Goal: Navigation & Orientation: Understand site structure

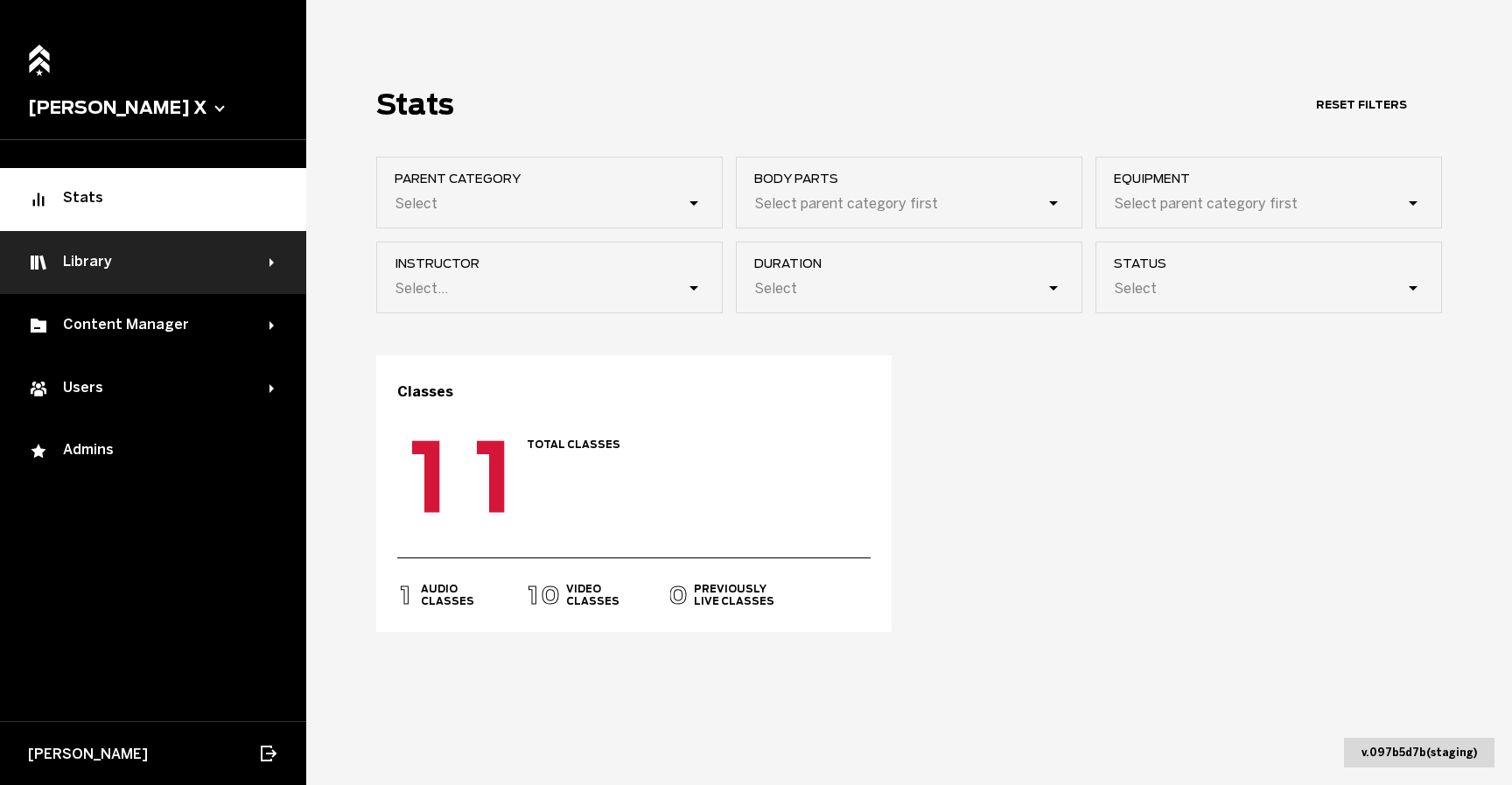
click at [182, 252] on div "Library" at bounding box center [148, 262] width 241 height 21
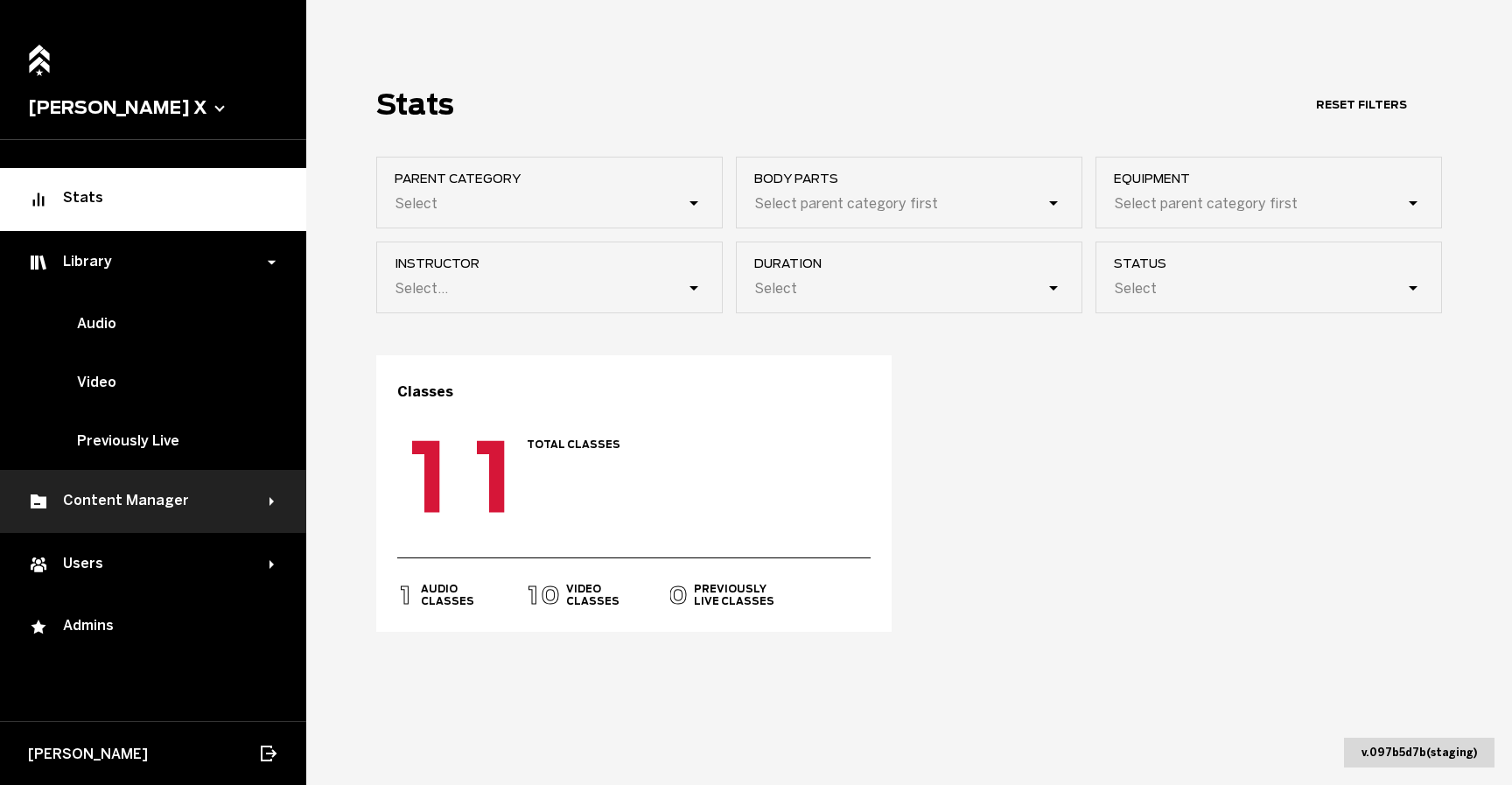
click at [151, 523] on div "Content Manager" at bounding box center [153, 502] width 306 height 63
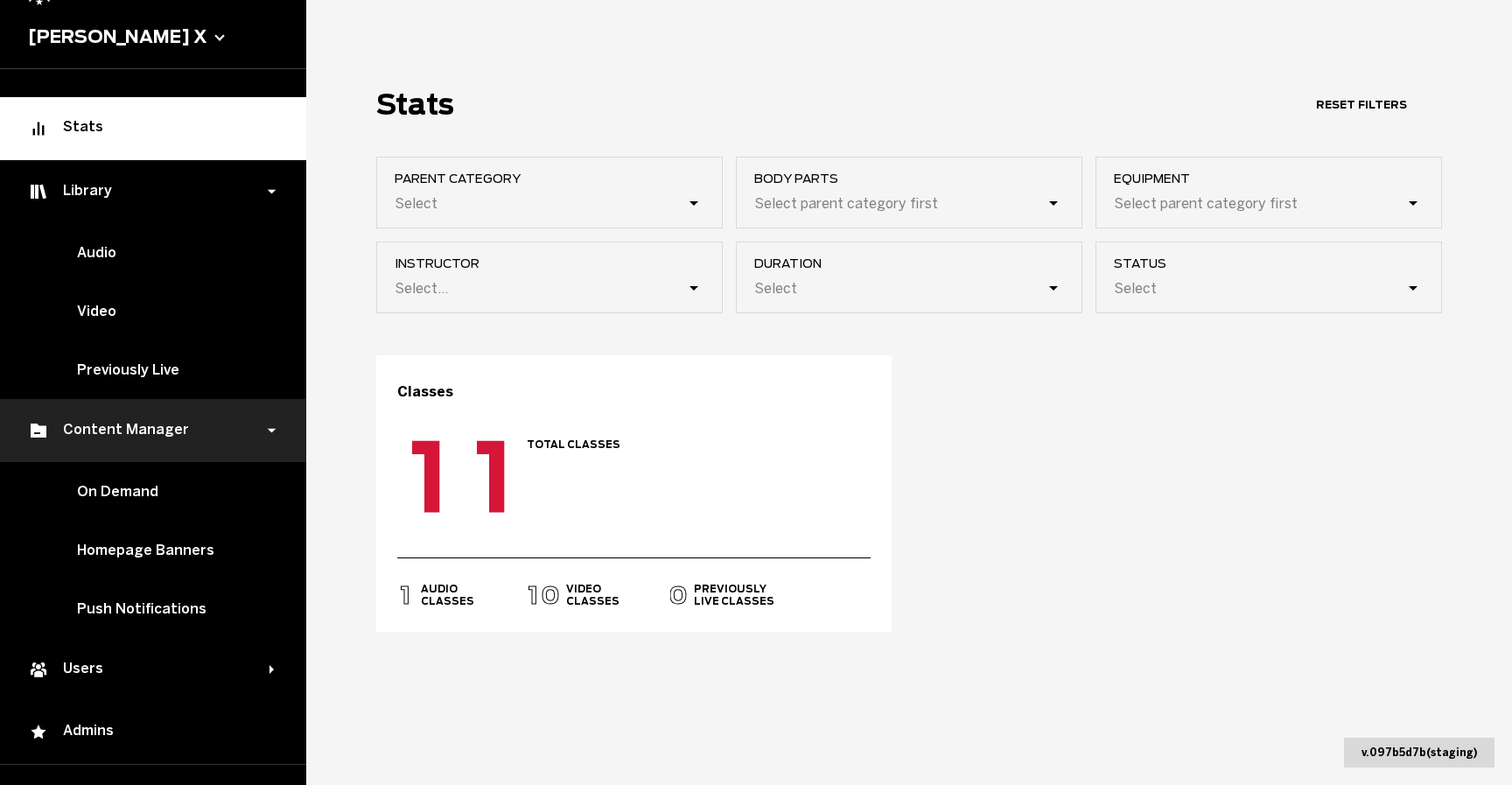
scroll to position [110, 0]
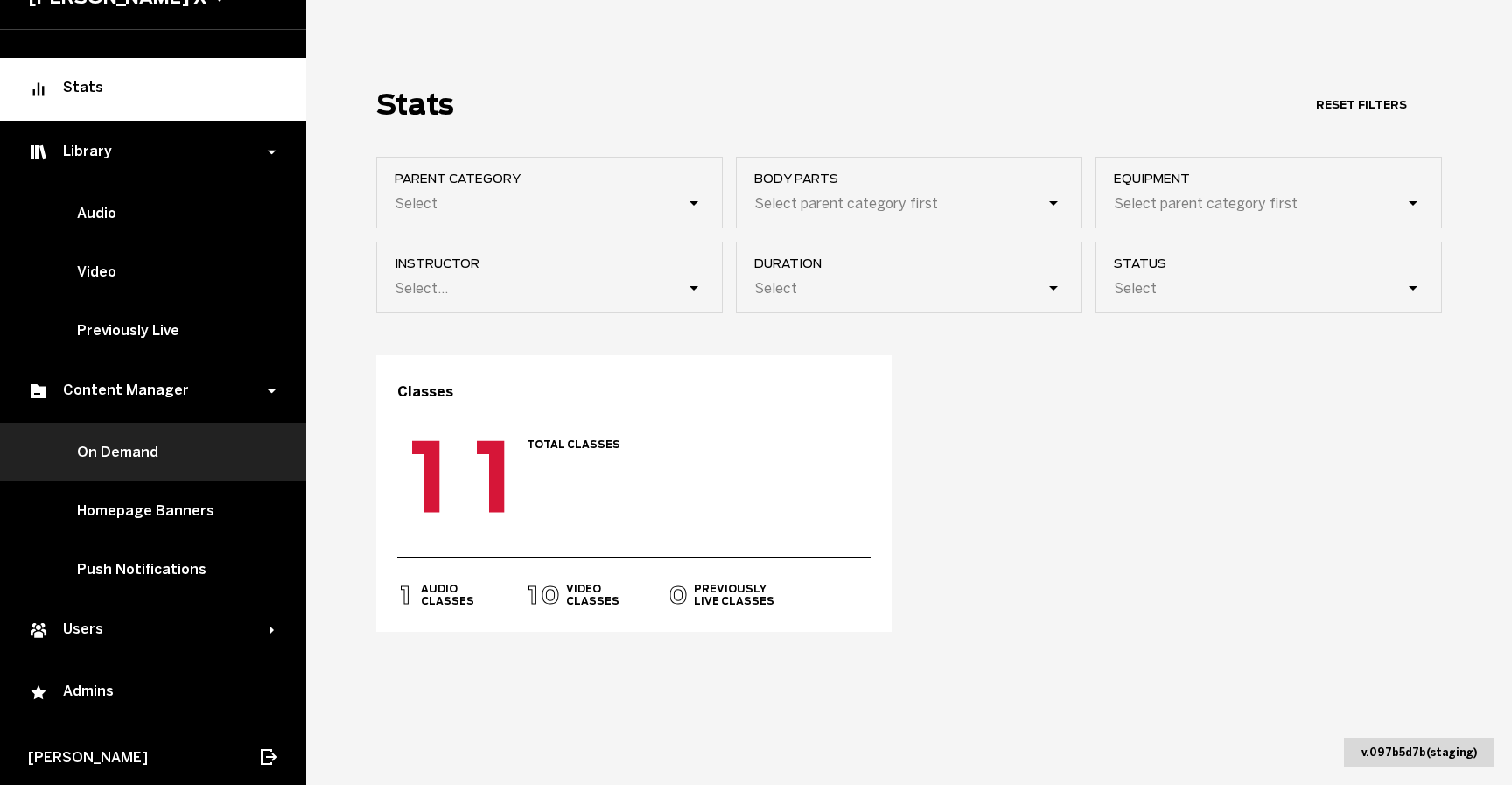
click at [193, 460] on link "On Demand" at bounding box center [153, 452] width 306 height 59
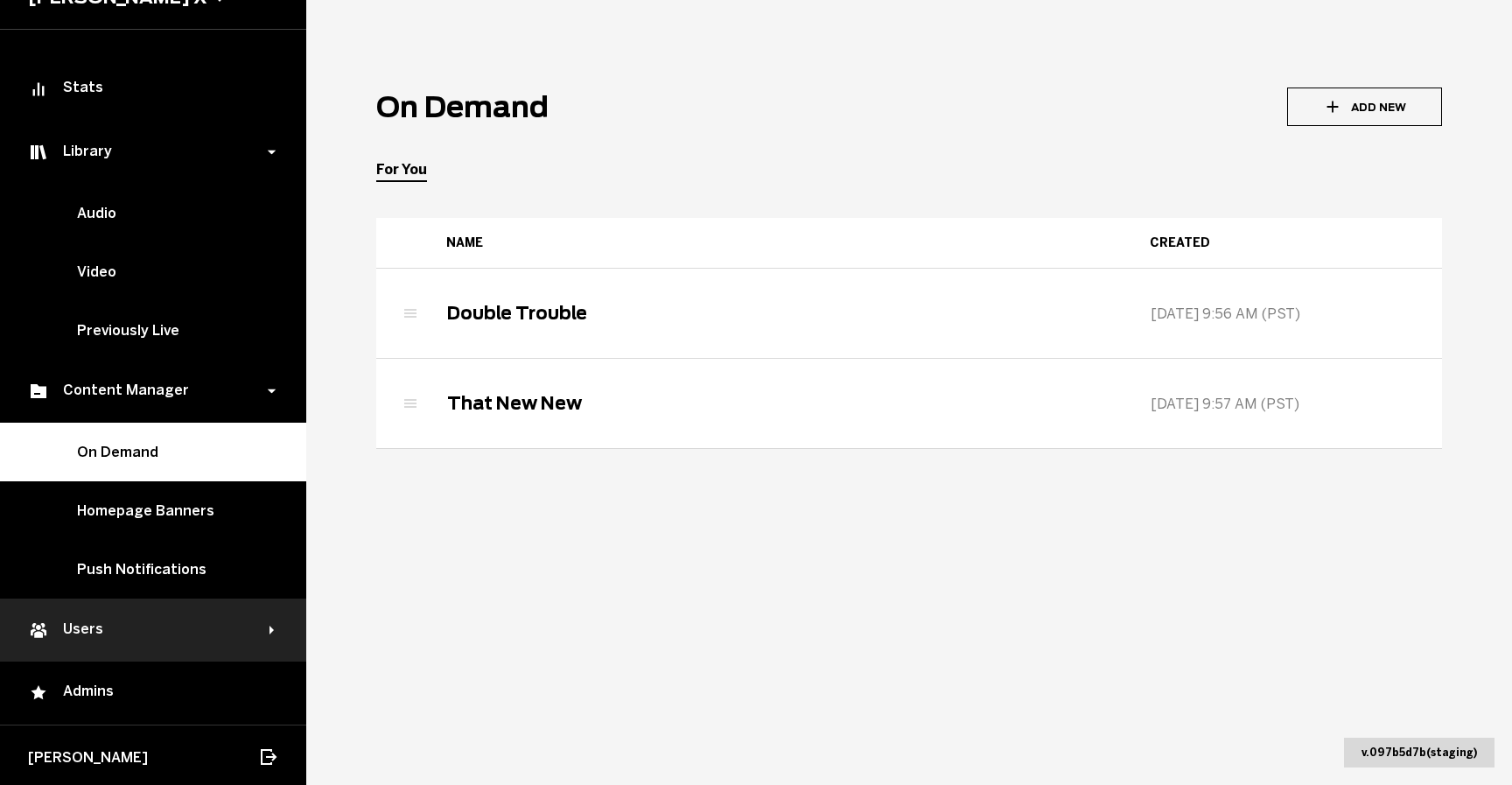
click at [151, 638] on div "Users" at bounding box center [153, 630] width 306 height 63
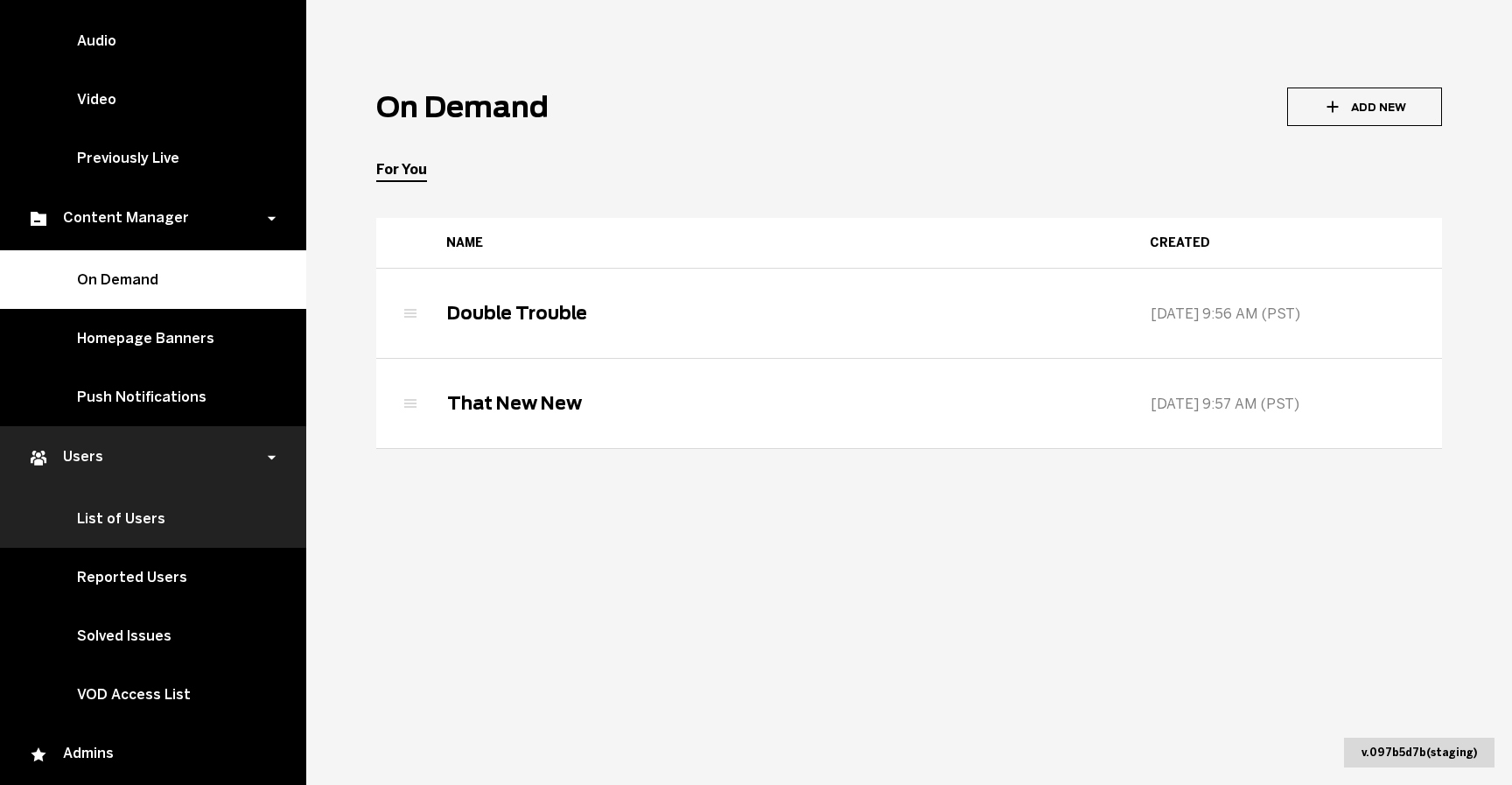
scroll to position [345, 0]
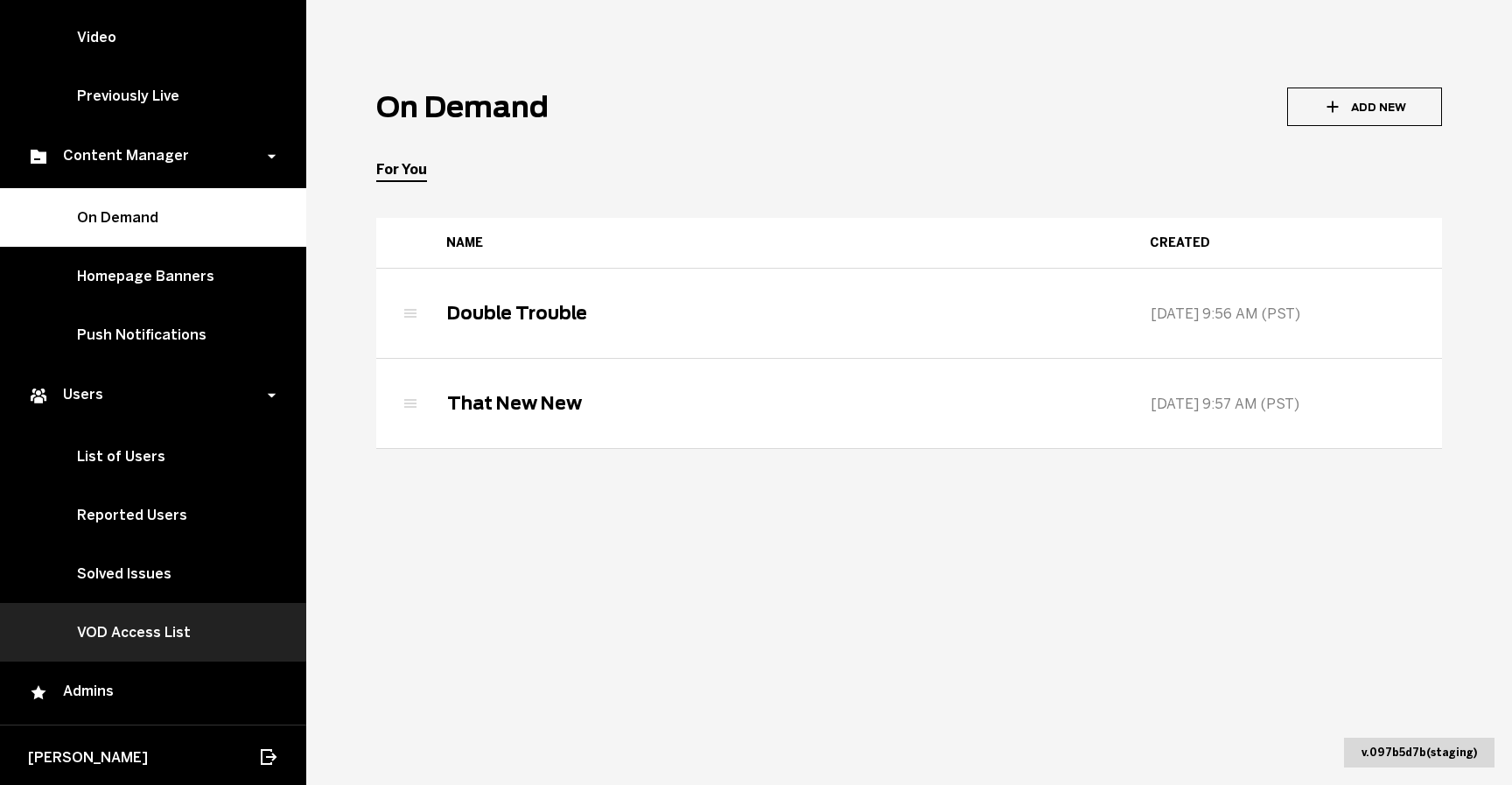
click at [181, 619] on link "VOD Access List" at bounding box center [153, 632] width 306 height 59
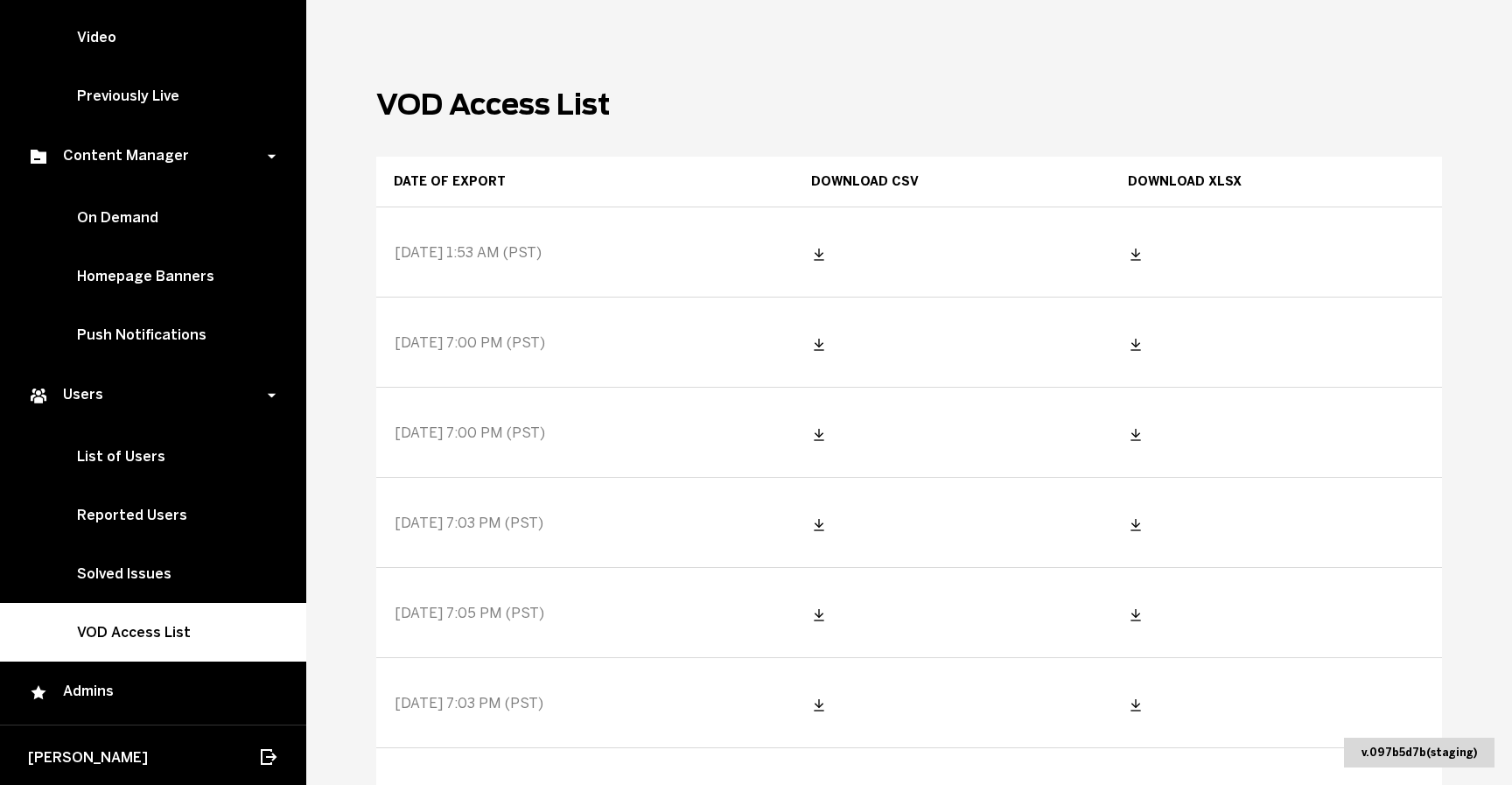
click at [1140, 254] on icon at bounding box center [1137, 255] width 8 height 5
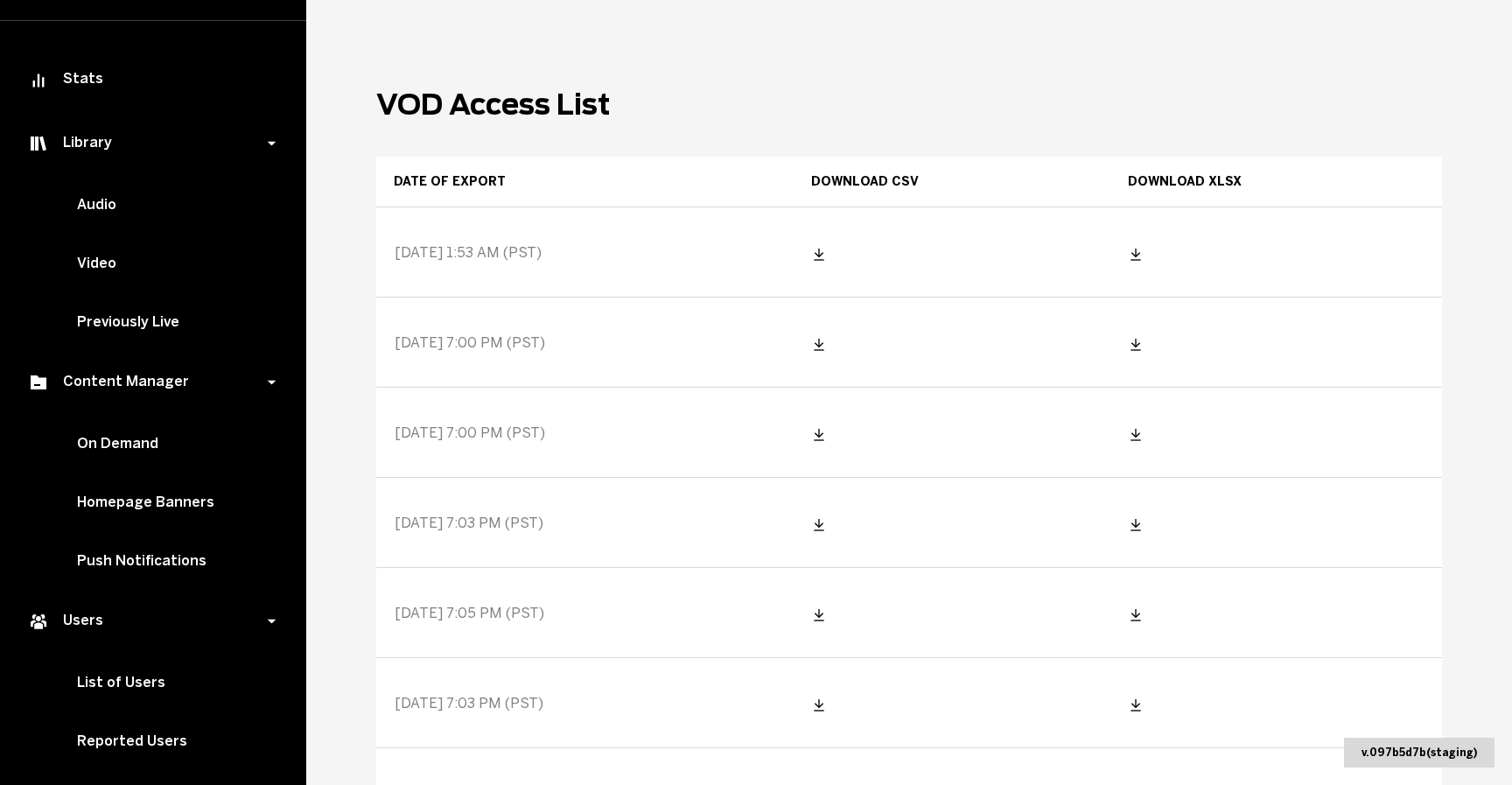
scroll to position [99, 0]
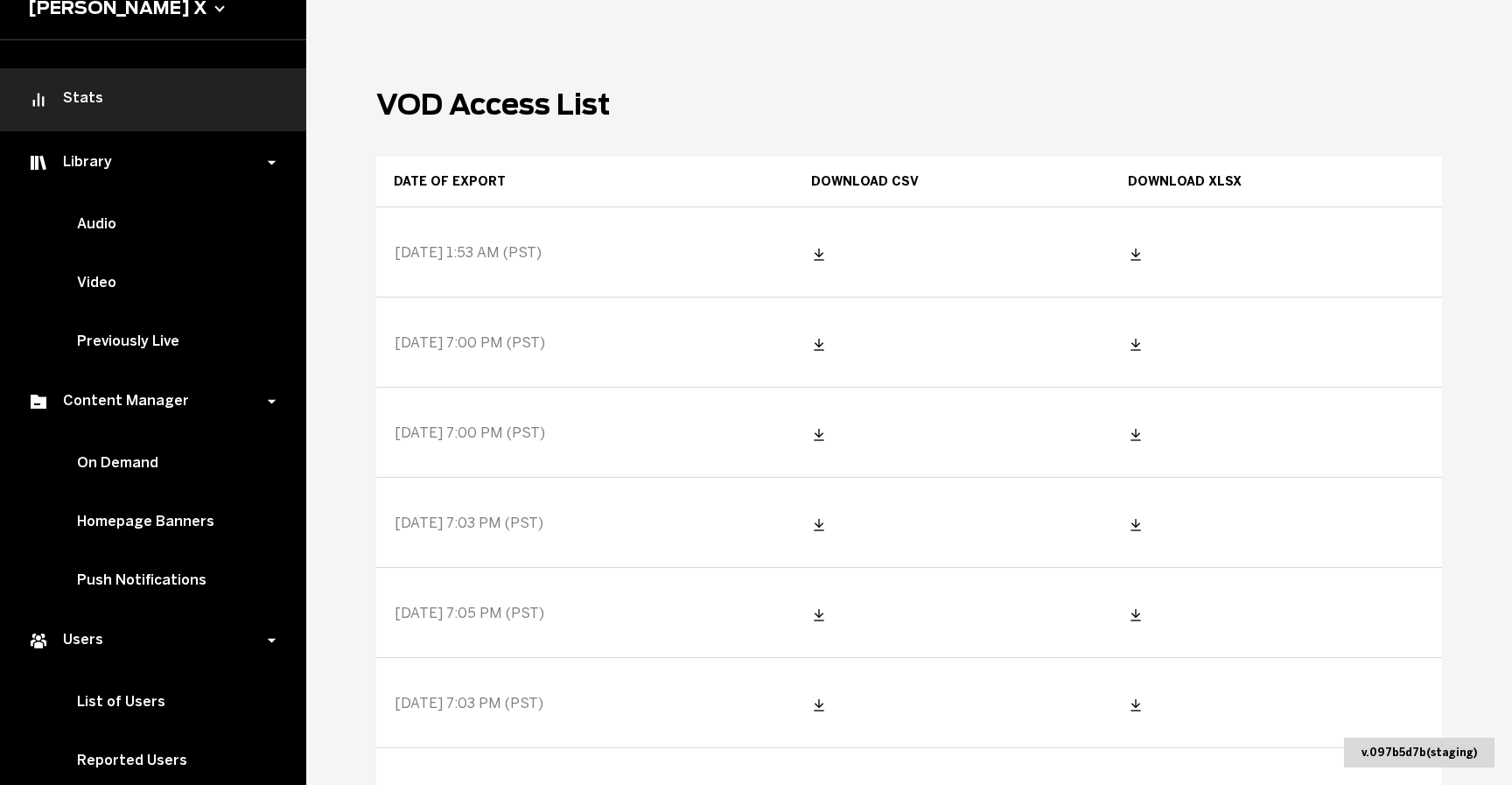
click at [116, 102] on div "Stats" at bounding box center [153, 99] width 250 height 21
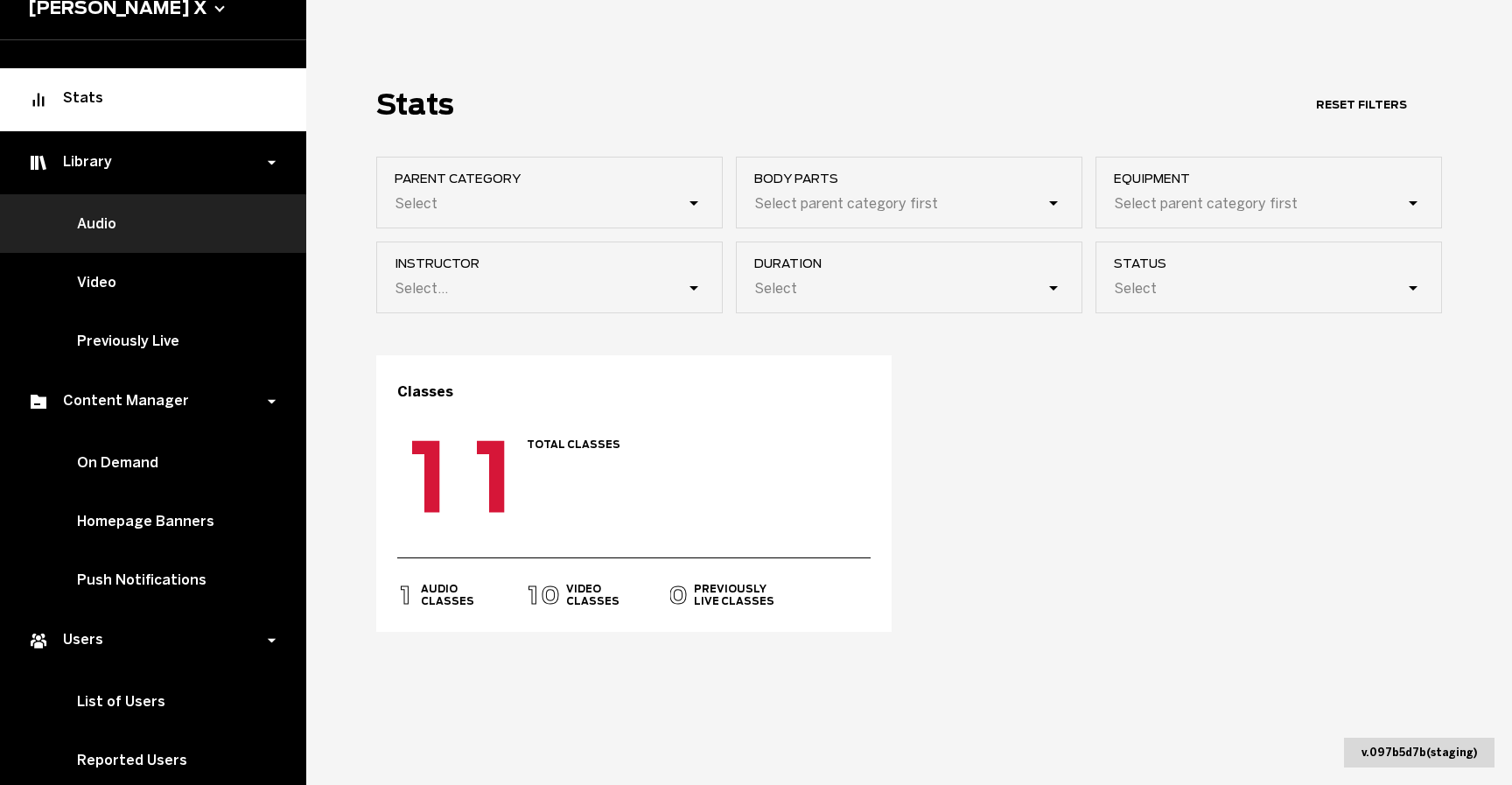
click at [226, 236] on link "Audio" at bounding box center [153, 224] width 306 height 59
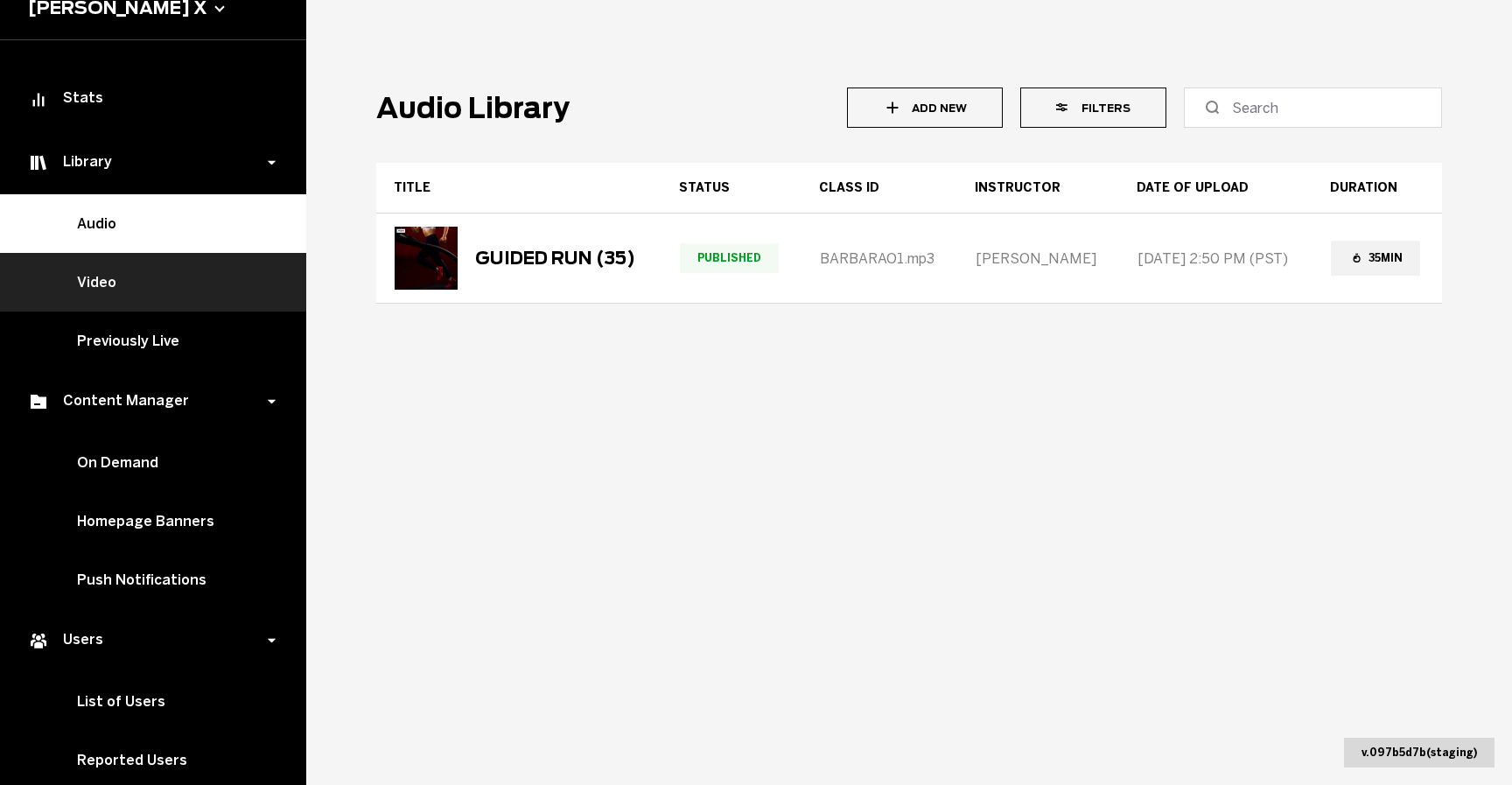
click at [222, 276] on link "Video" at bounding box center [153, 283] width 306 height 59
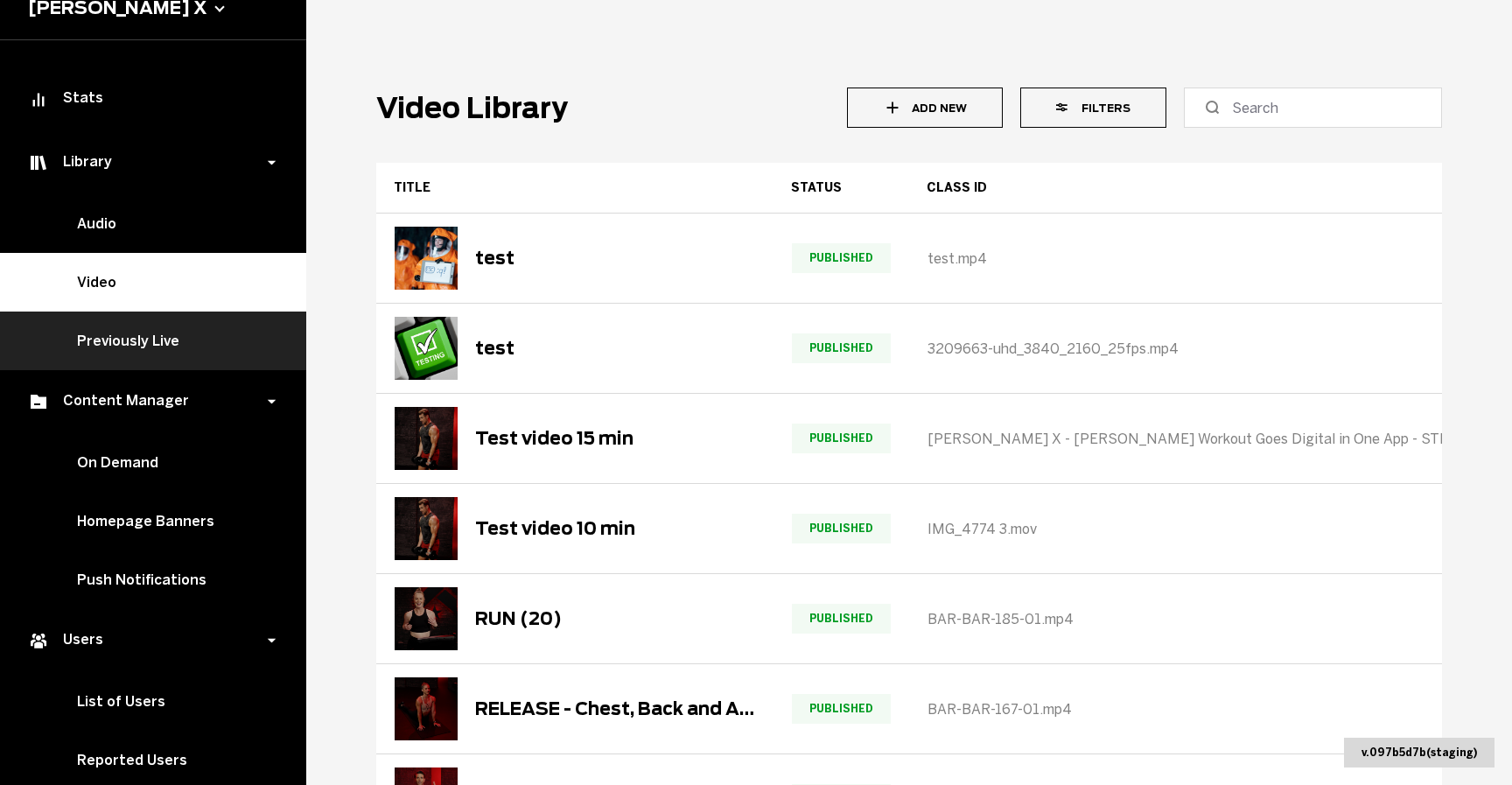
click at [228, 336] on link "Previously Live" at bounding box center [153, 341] width 306 height 59
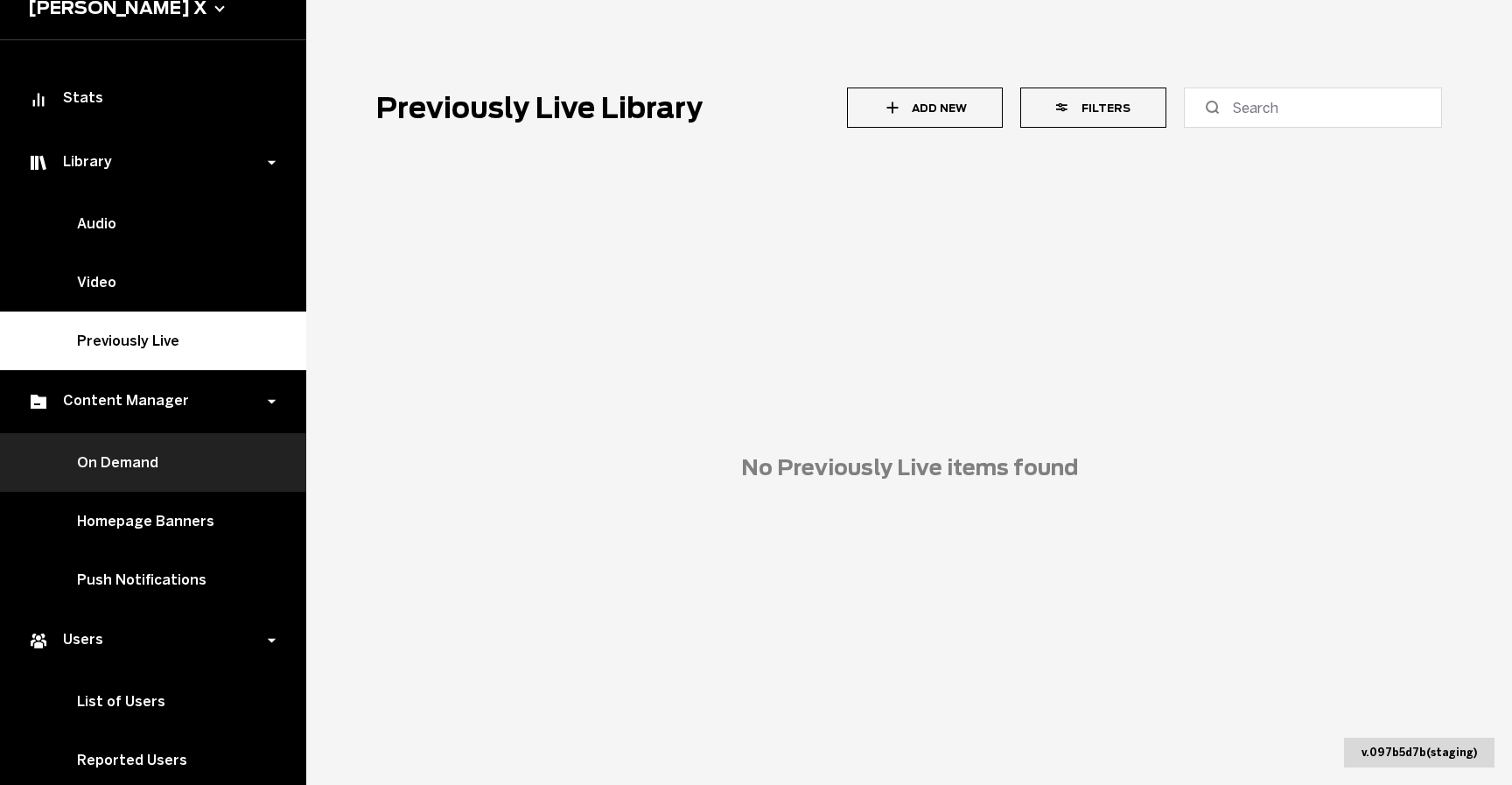
click at [198, 456] on link "On Demand" at bounding box center [153, 463] width 306 height 59
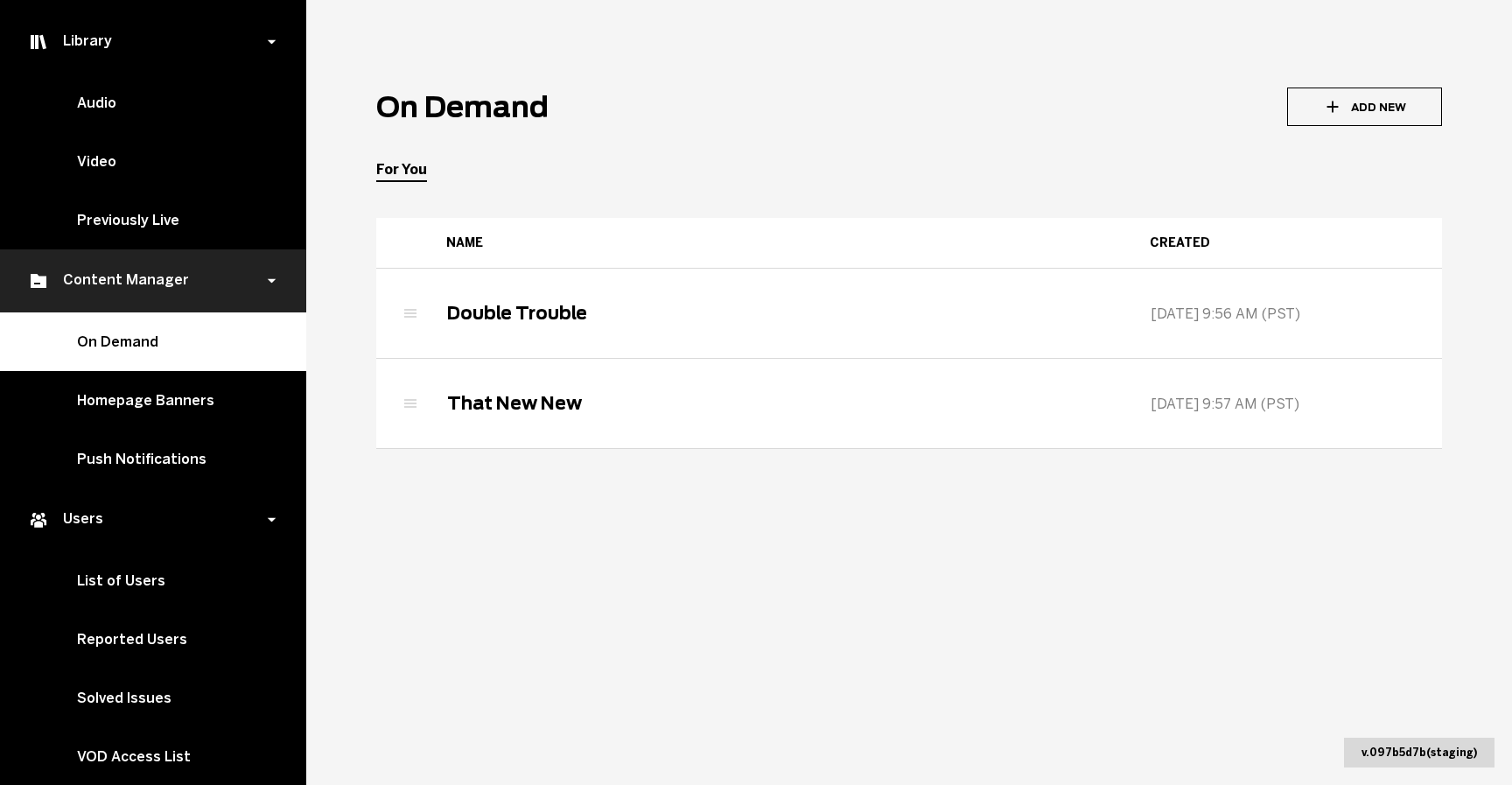
scroll to position [238, 0]
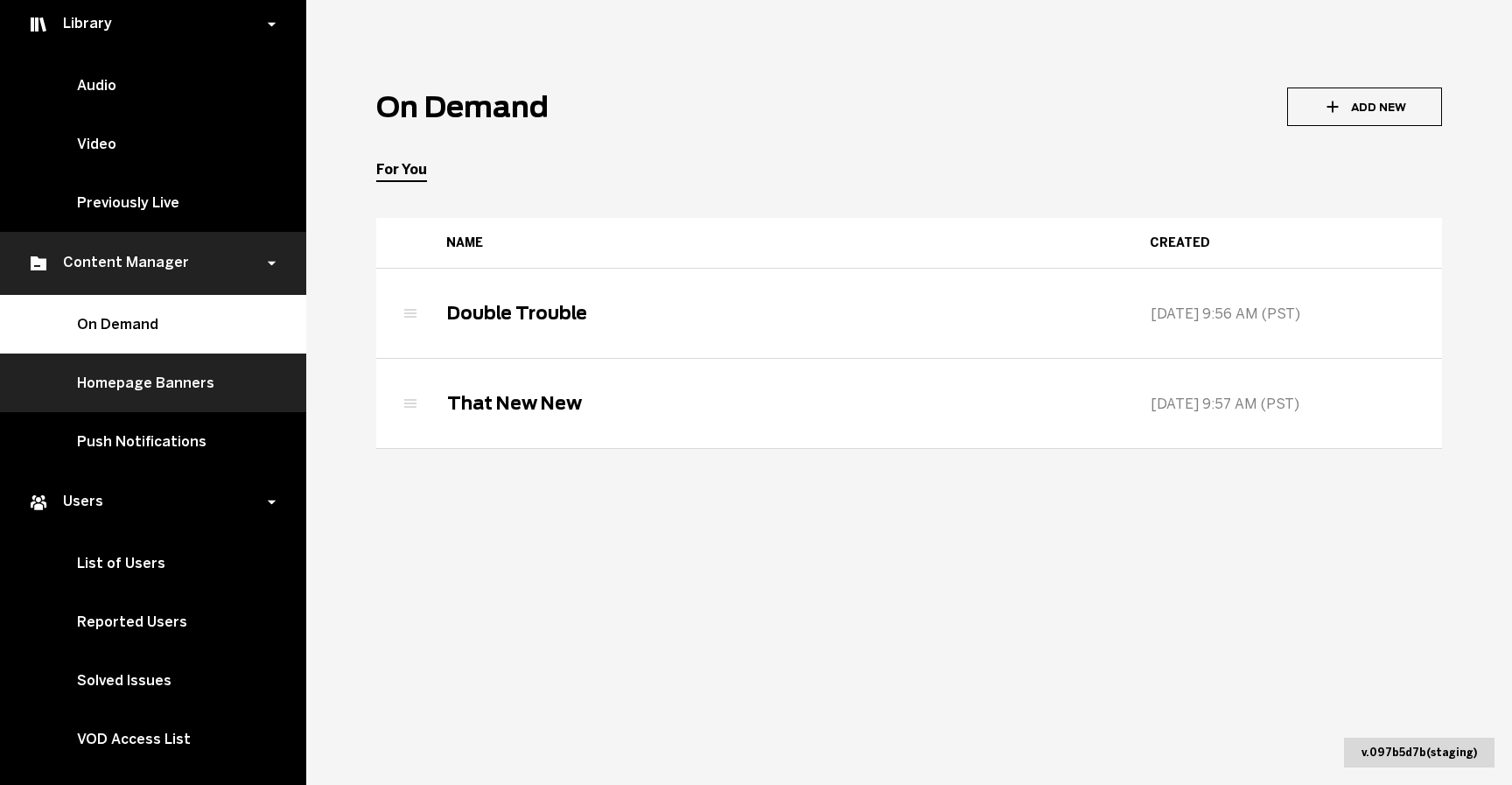
click at [183, 397] on link "Homepage Banners" at bounding box center [153, 383] width 306 height 59
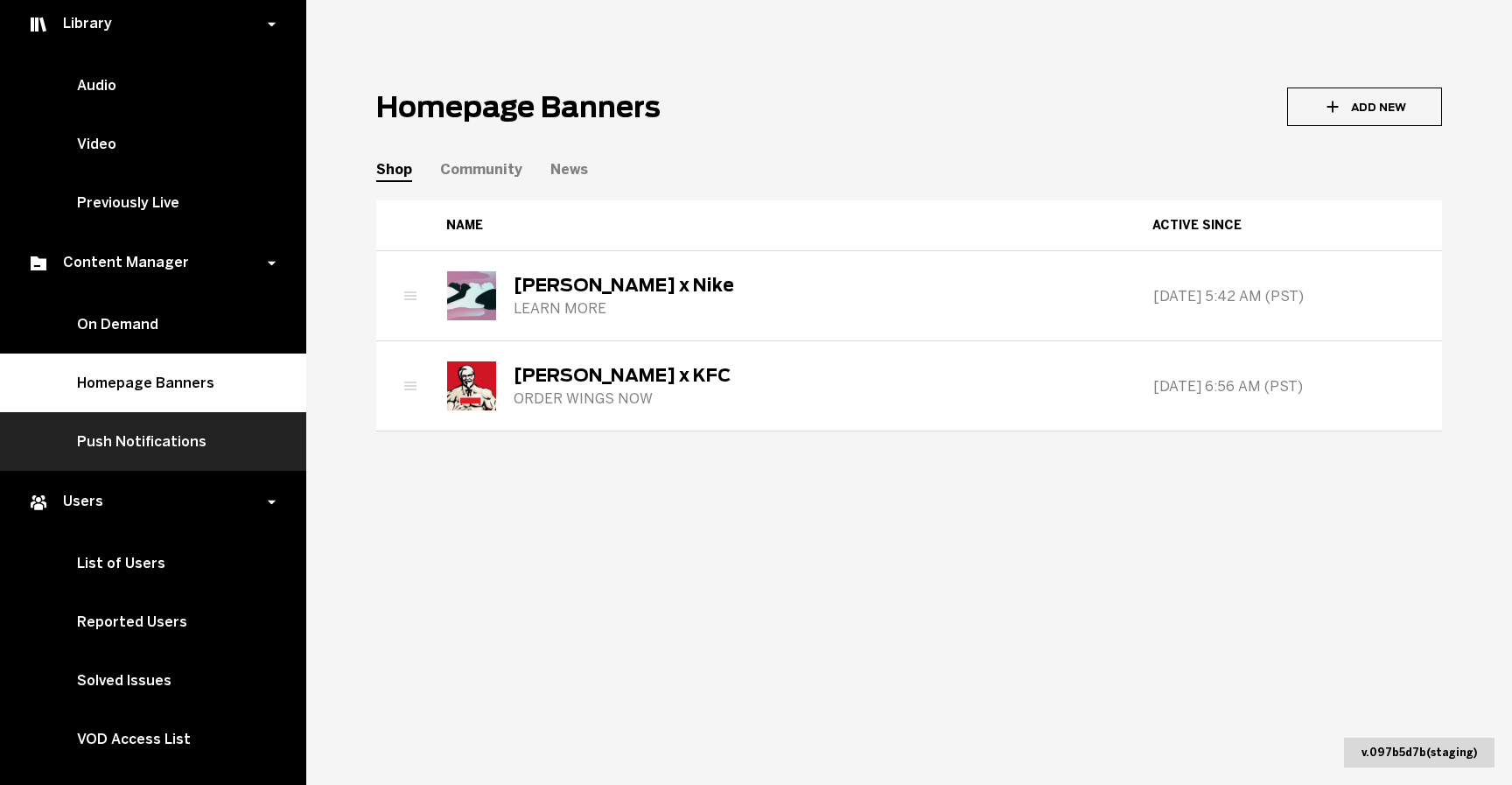
click at [180, 433] on link "Push Notifications" at bounding box center [153, 442] width 306 height 59
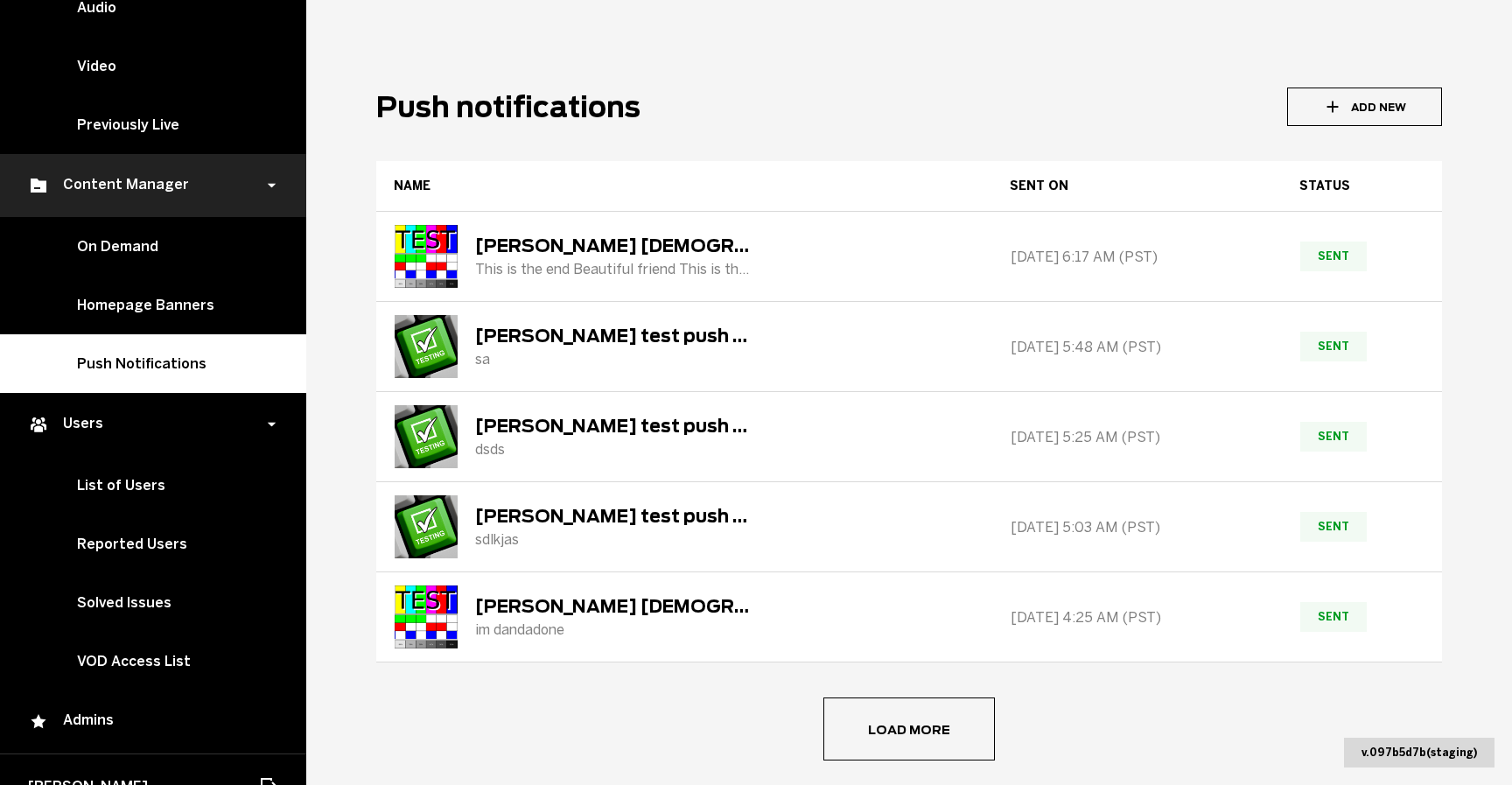
scroll to position [345, 0]
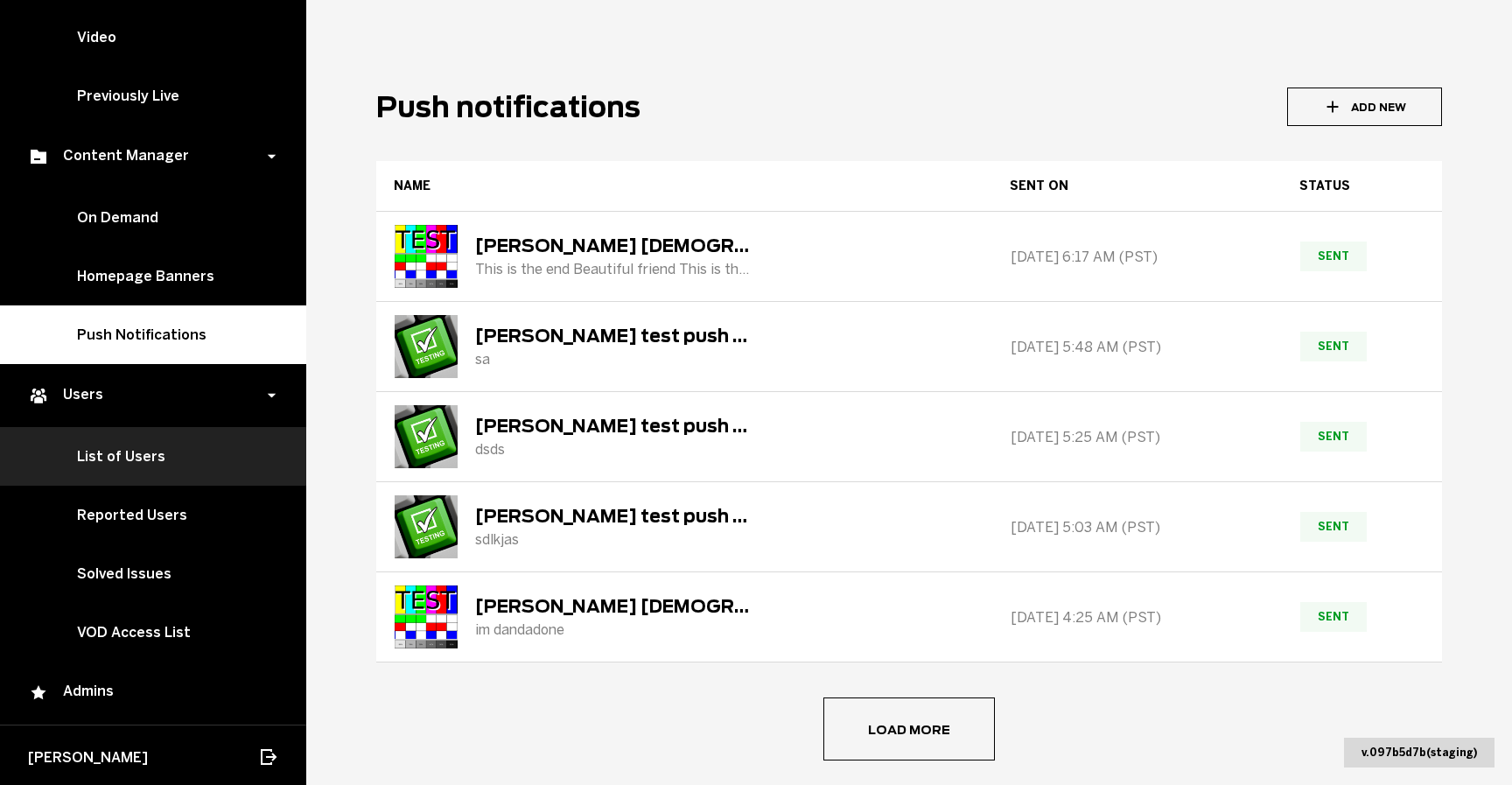
click at [170, 439] on link "List of Users" at bounding box center [153, 456] width 306 height 59
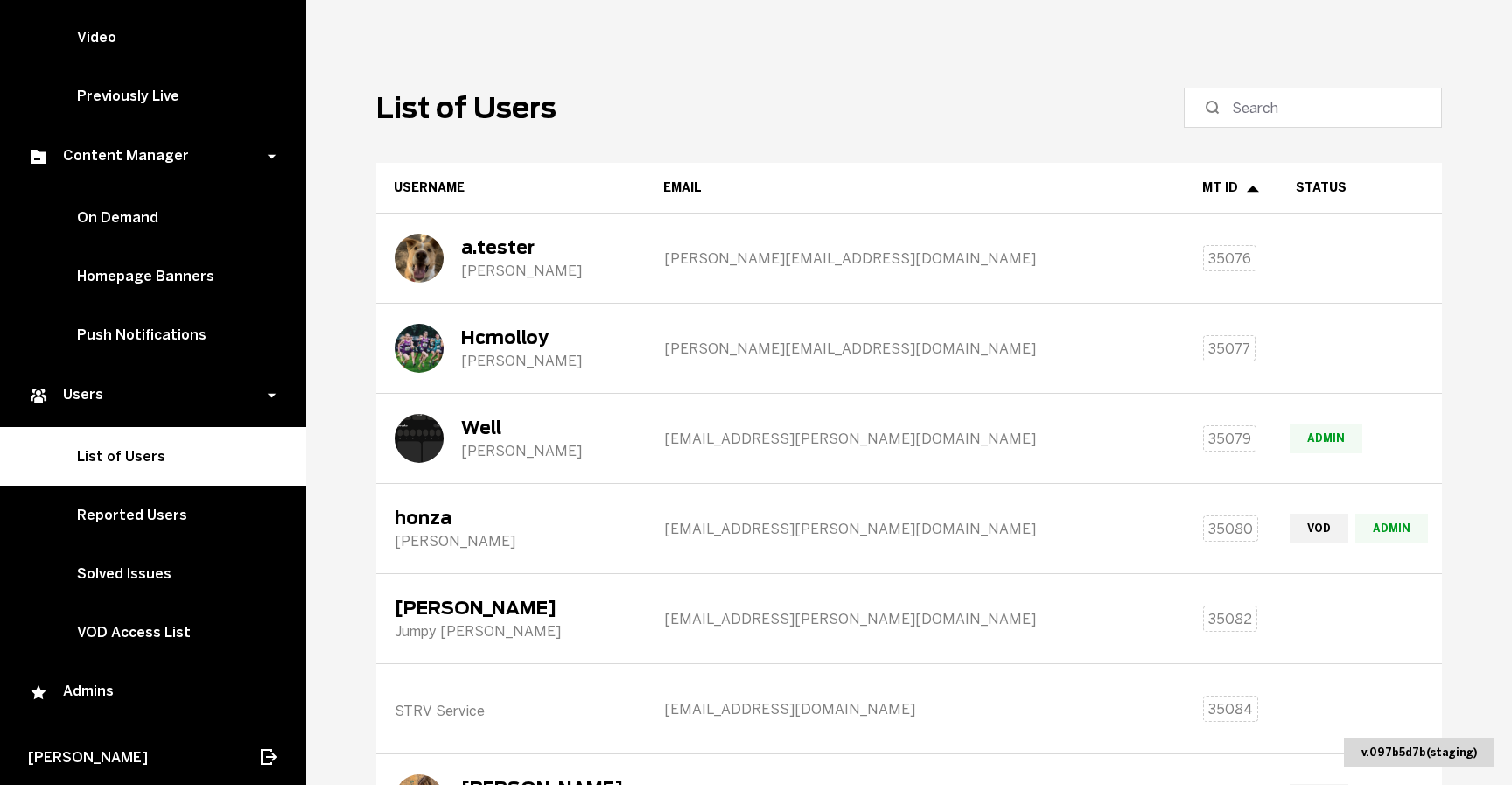
click at [436, 109] on h1 "List of Users" at bounding box center [467, 108] width 180 height 34
click at [432, 109] on h1 "List of Users" at bounding box center [467, 108] width 180 height 34
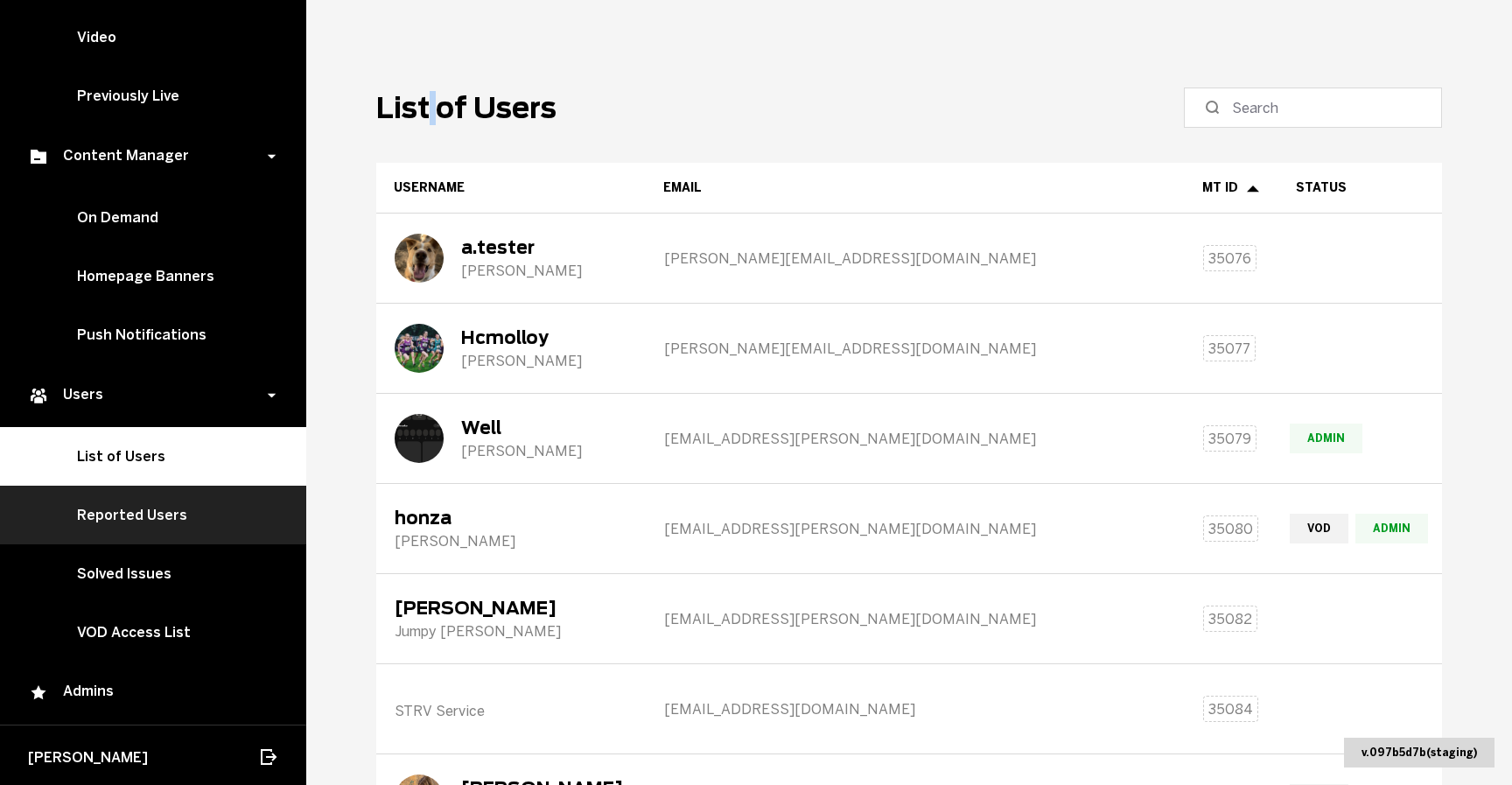
click at [158, 514] on link "Reported Users" at bounding box center [153, 515] width 306 height 59
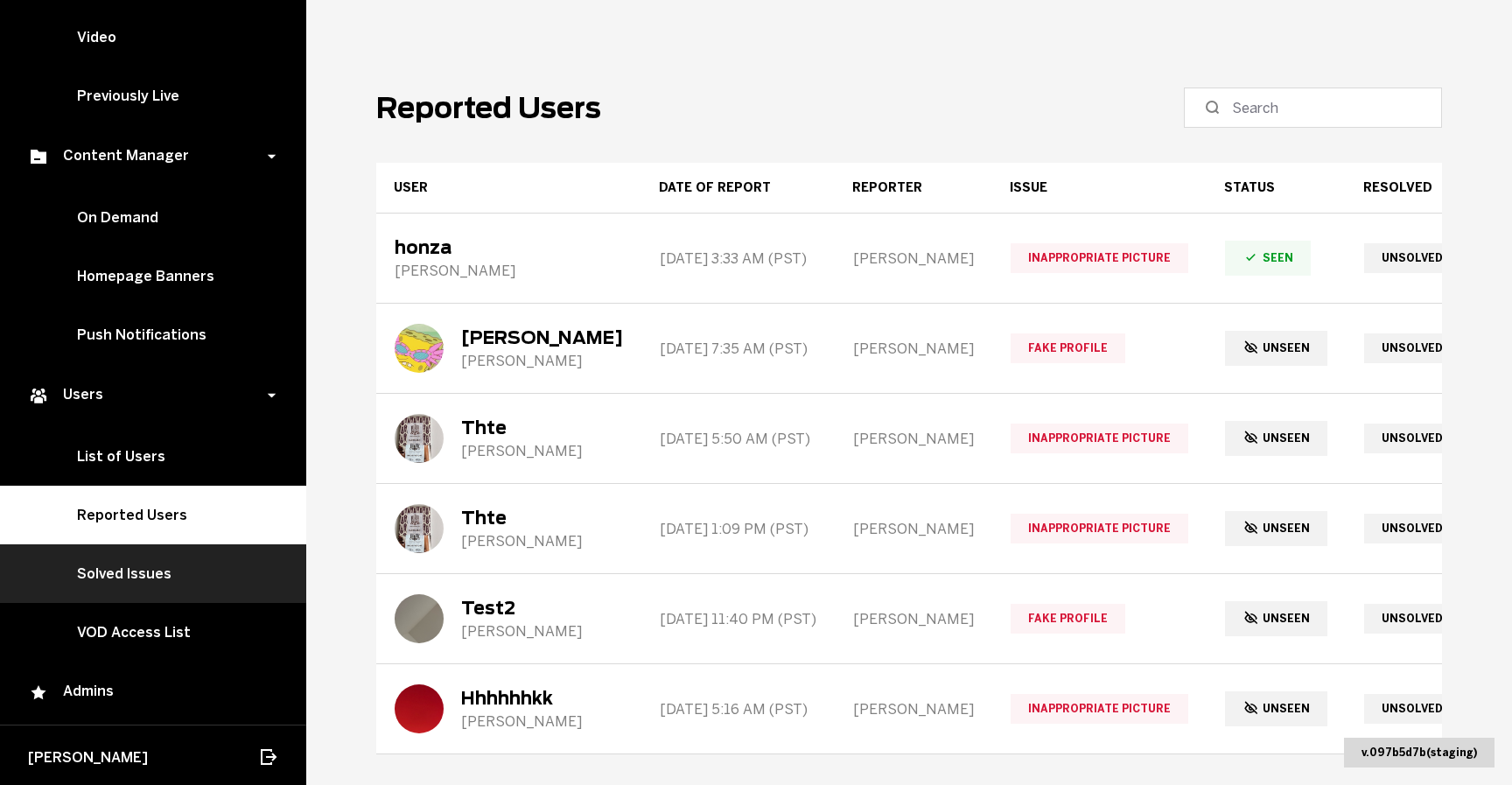
click at [178, 578] on link "Solved Issues" at bounding box center [153, 574] width 306 height 59
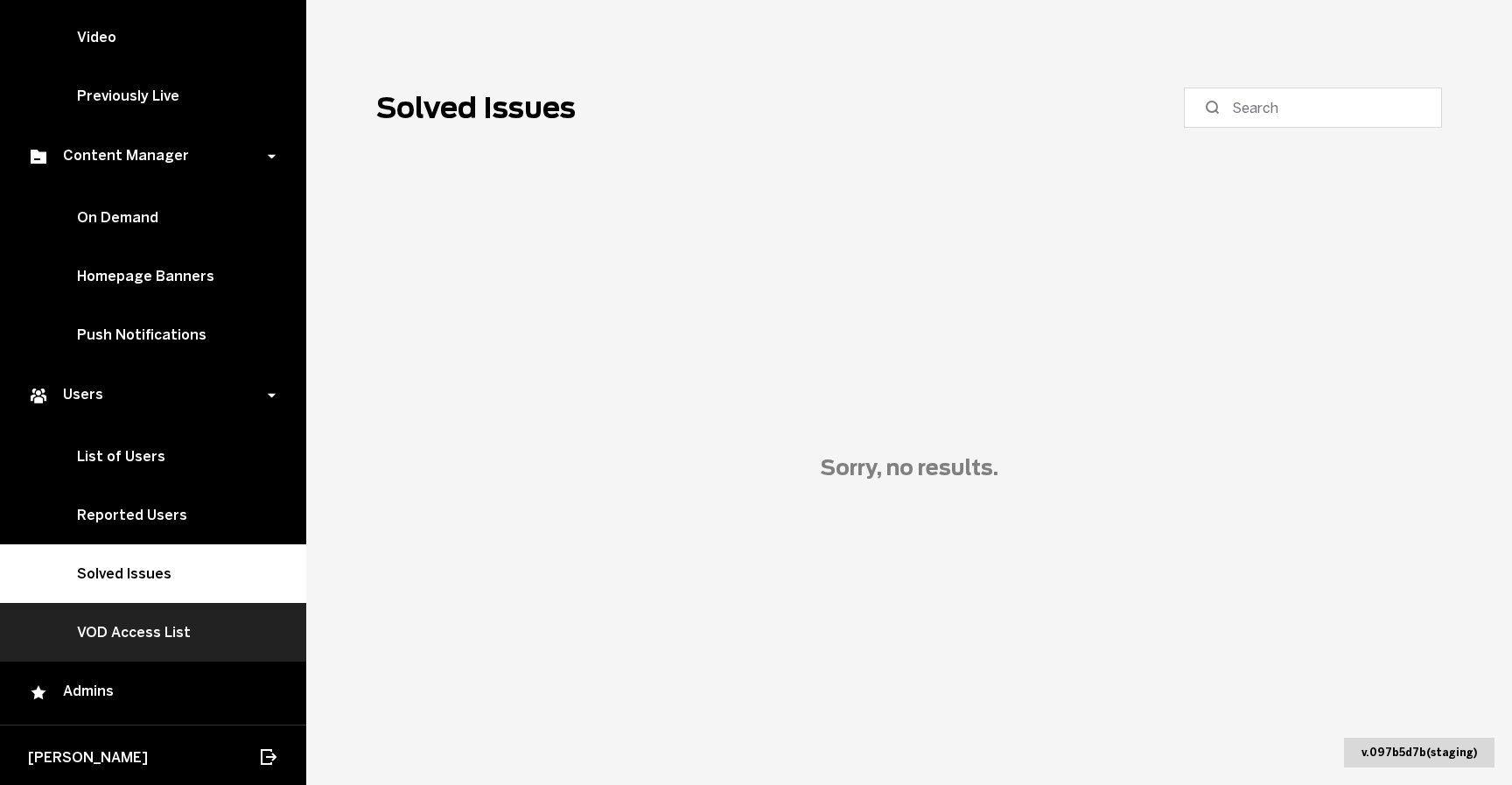
click at [170, 649] on link "VOD Access List" at bounding box center [153, 632] width 306 height 59
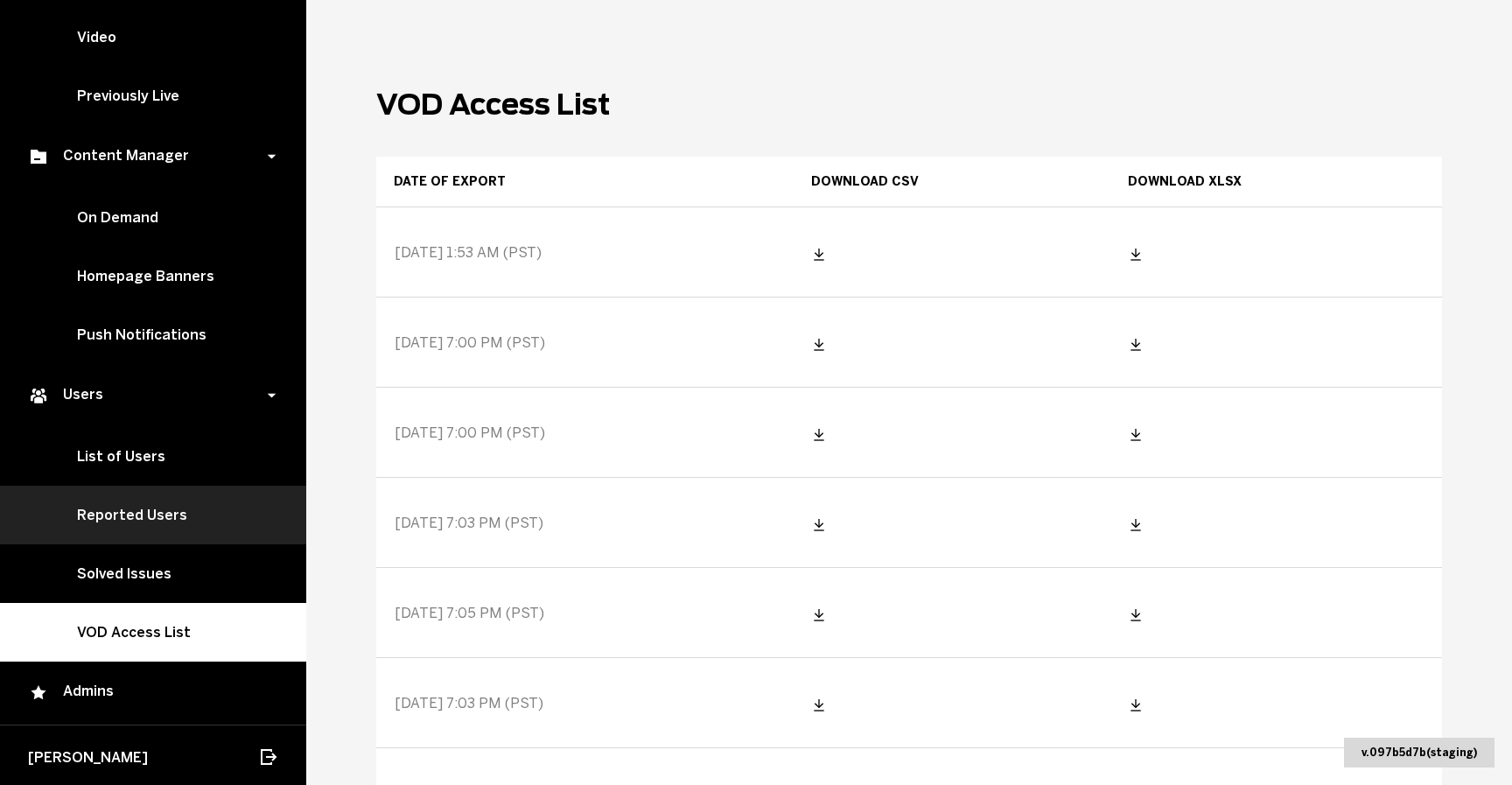
click at [170, 511] on link "Reported Users" at bounding box center [153, 515] width 306 height 59
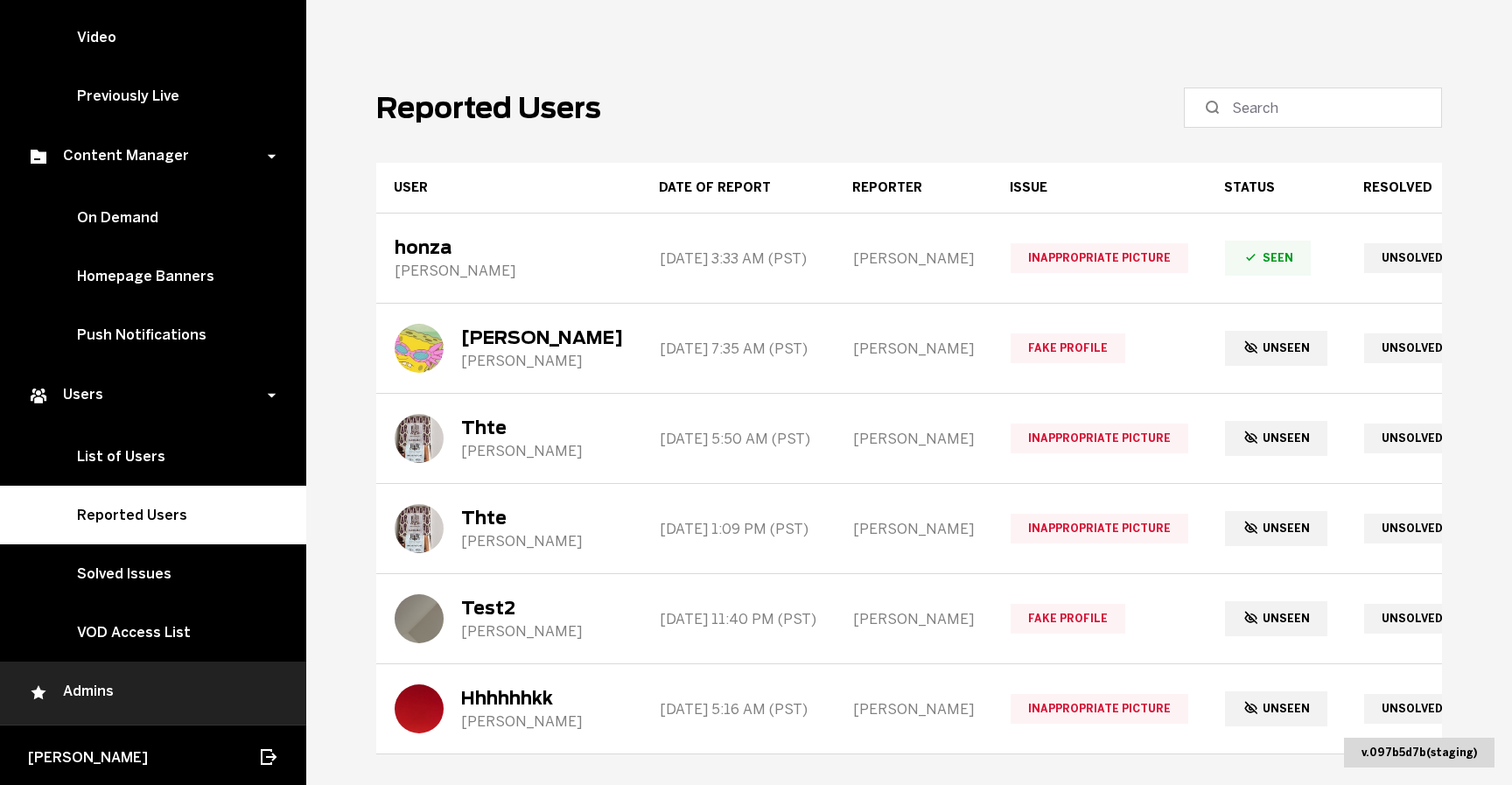
click at [130, 683] on div "Admins" at bounding box center [153, 693] width 250 height 21
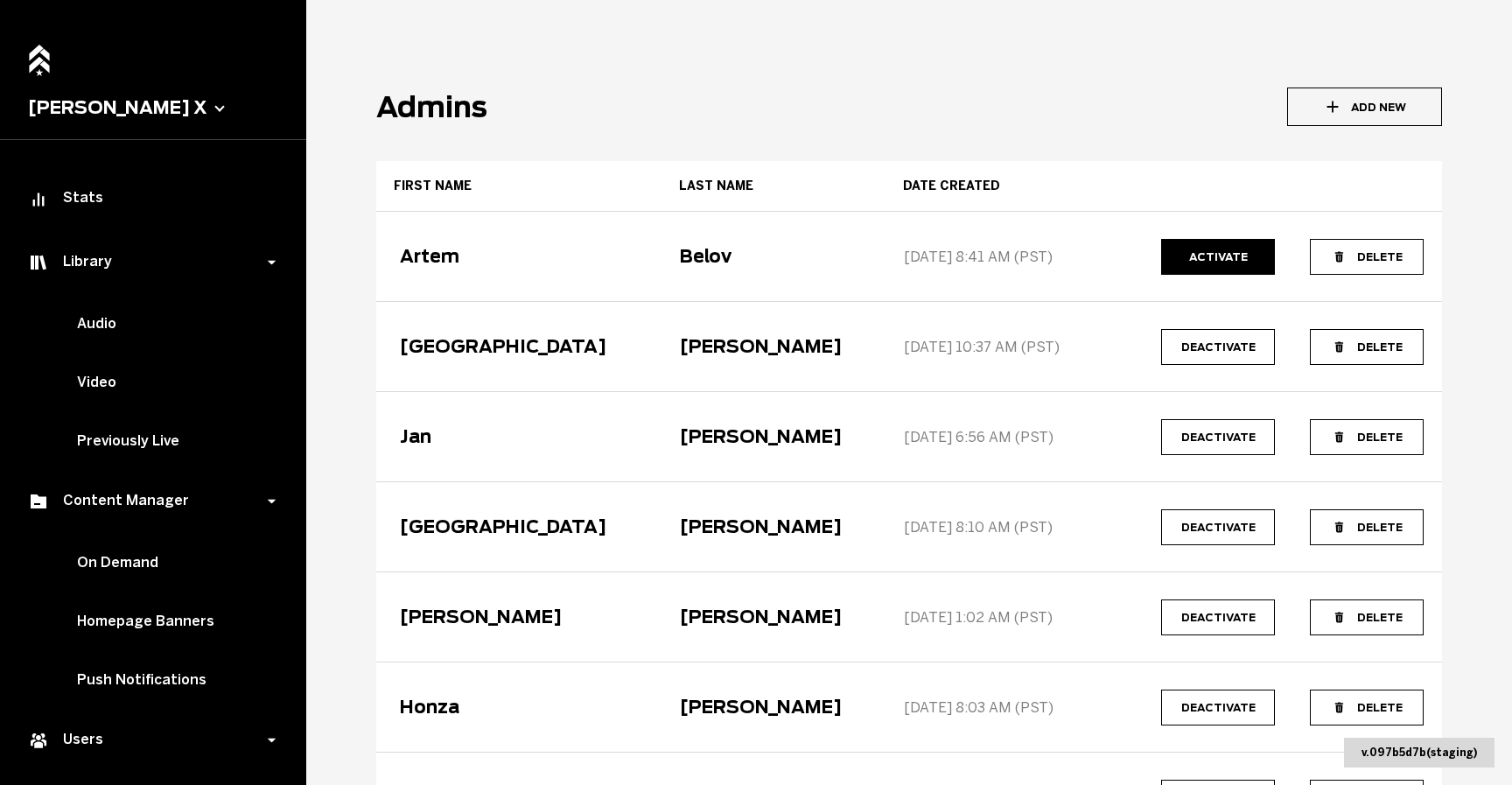
click at [134, 104] on button "[PERSON_NAME] X" at bounding box center [153, 108] width 250 height 21
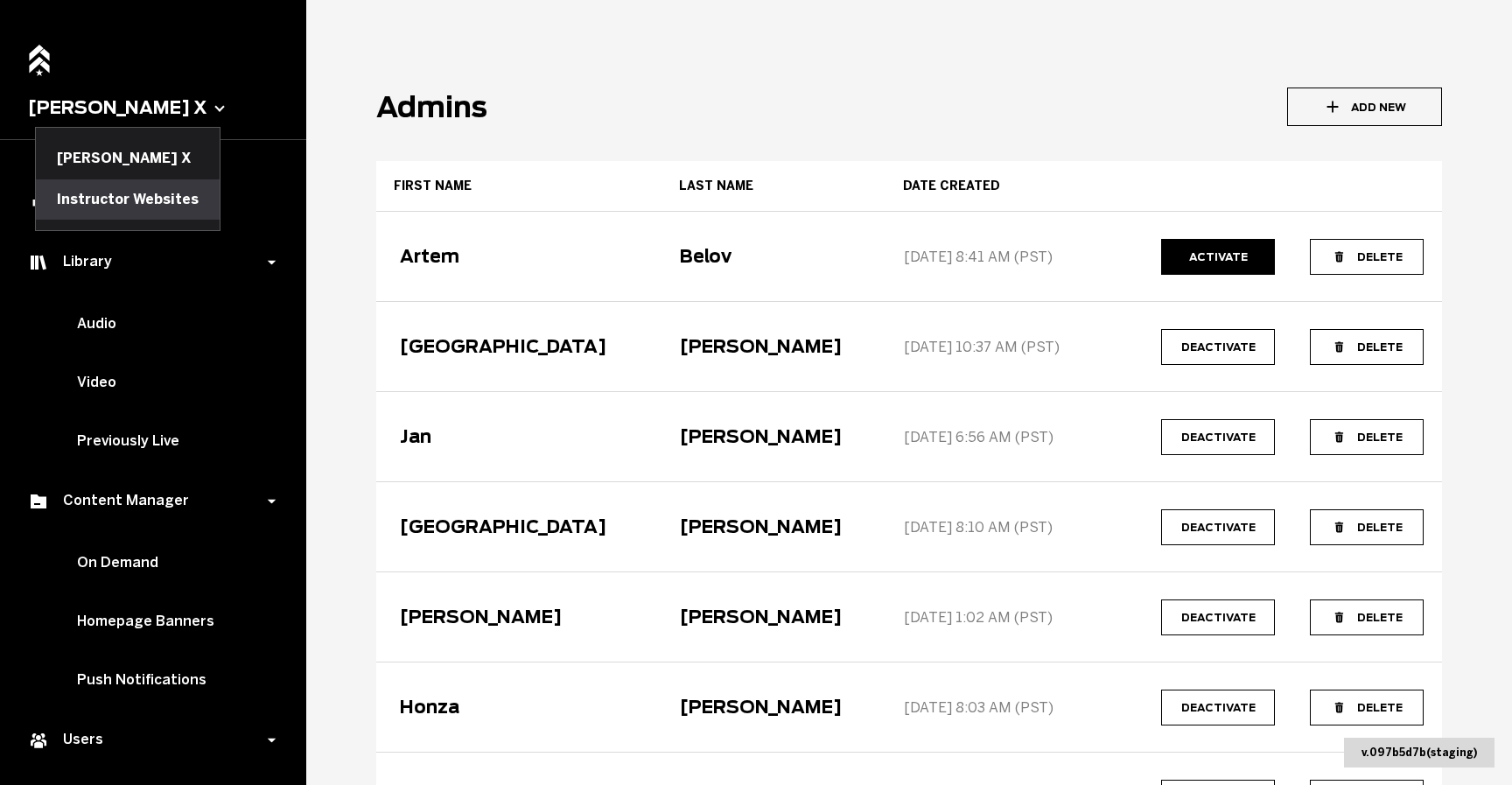
click at [102, 210] on button "Instructor Websites" at bounding box center [128, 200] width 184 height 40
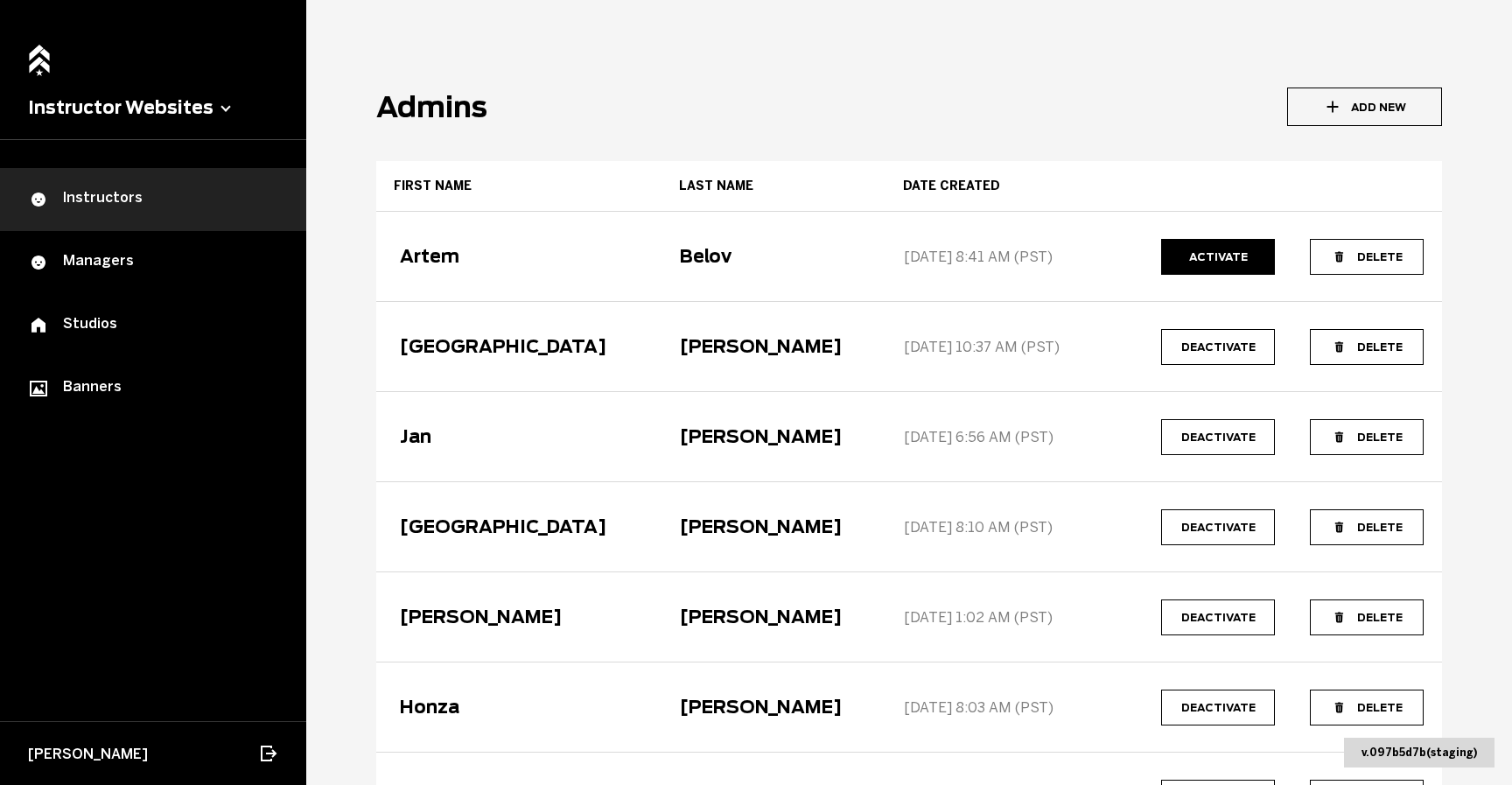
click at [102, 210] on link "Instructors" at bounding box center [153, 200] width 306 height 63
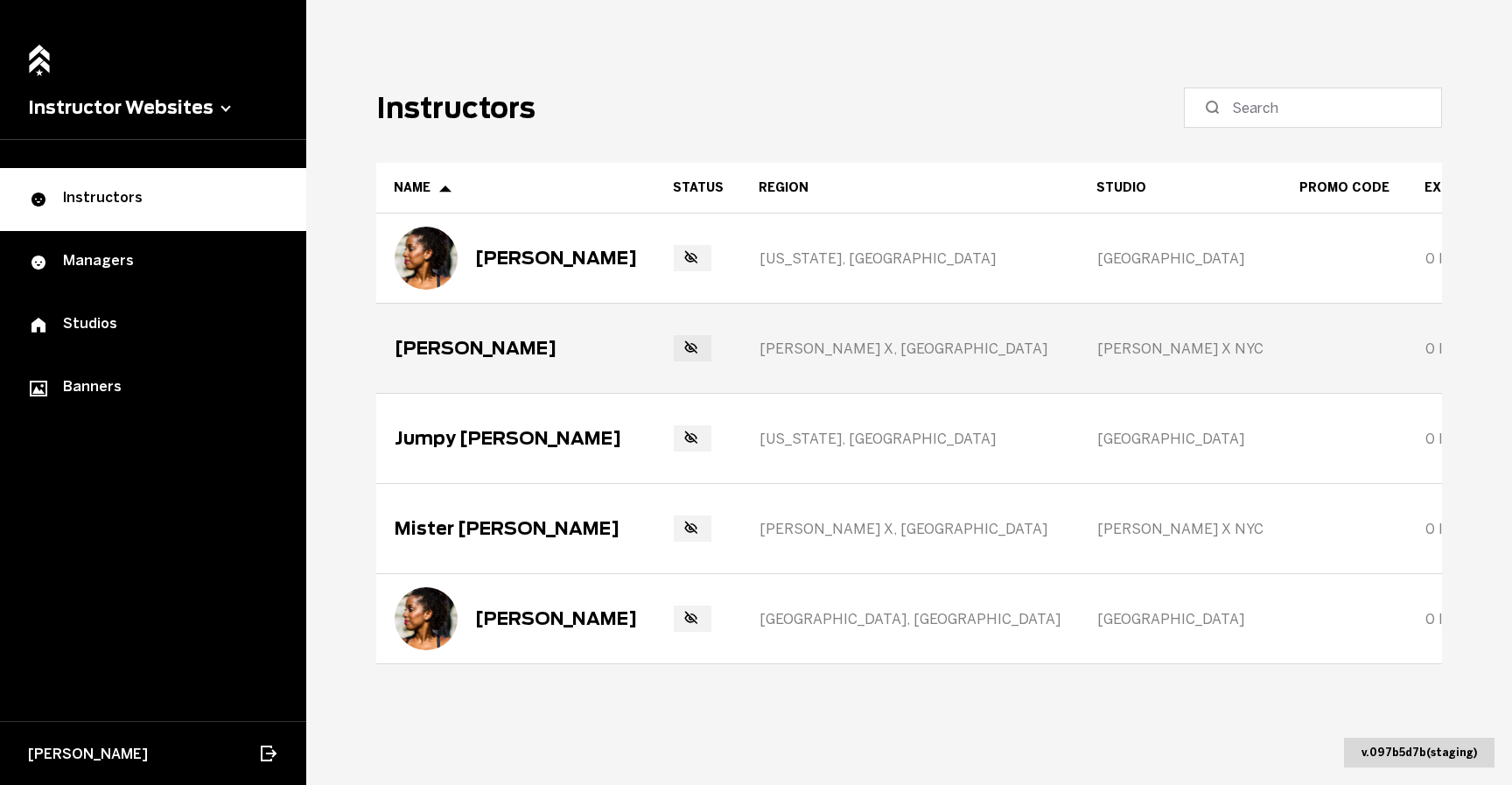
click at [857, 343] on div "[PERSON_NAME] X, [GEOGRAPHIC_DATA]" at bounding box center [910, 348] width 336 height 87
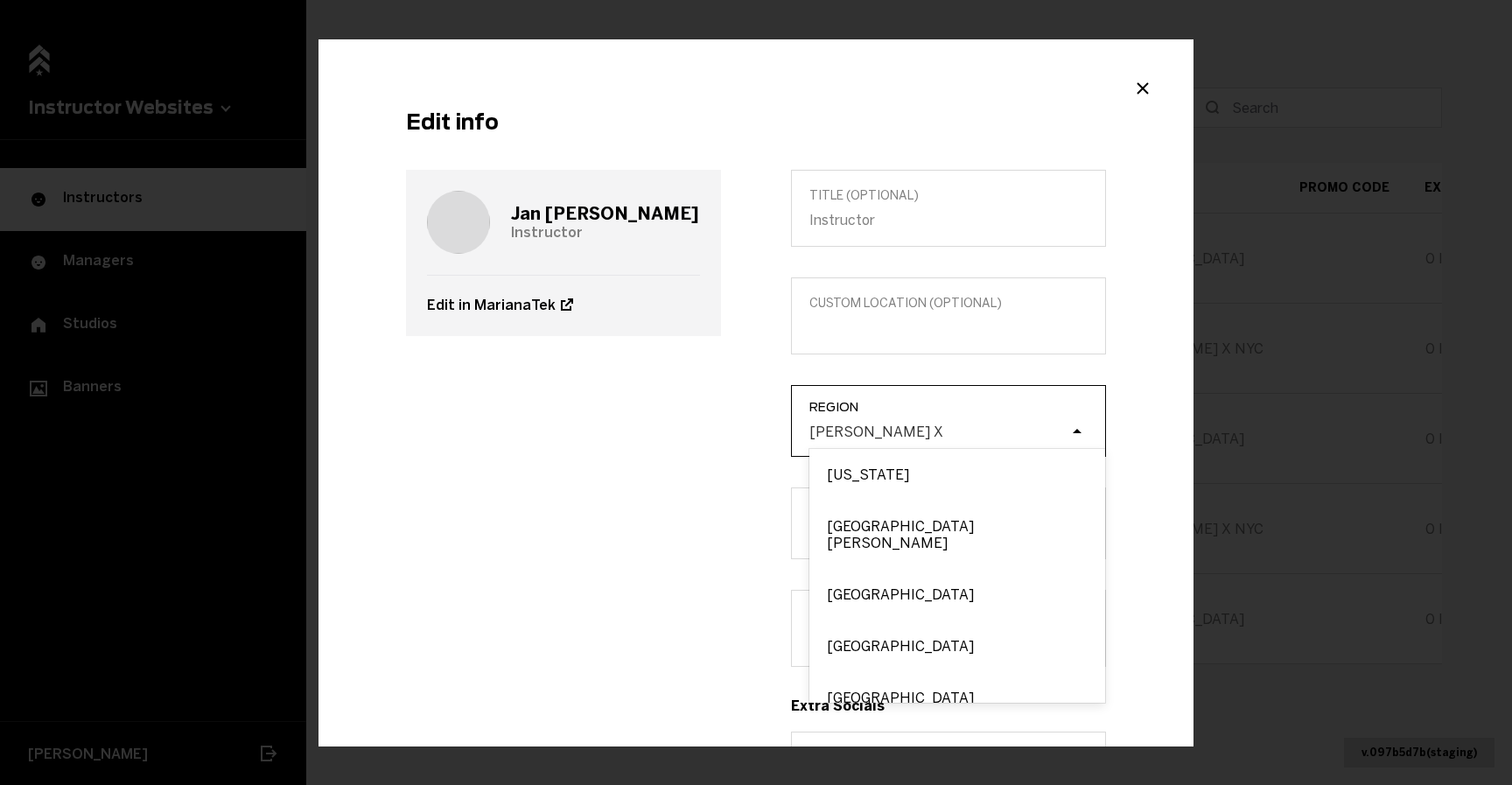
click at [958, 429] on div "[PERSON_NAME] X" at bounding box center [939, 431] width 262 height 17
click at [721, 432] on input "Region option [US_STATE] focused, 1 of 9. 9 results available. Use Up and Down …" at bounding box center [721, 432] width 0 height 0
click at [958, 429] on div "[PERSON_NAME] X" at bounding box center [939, 431] width 262 height 17
click at [721, 432] on input "Region option [US_STATE] focused, 1 of 9. 9 results available. Use Up and Down …" at bounding box center [721, 432] width 0 height 0
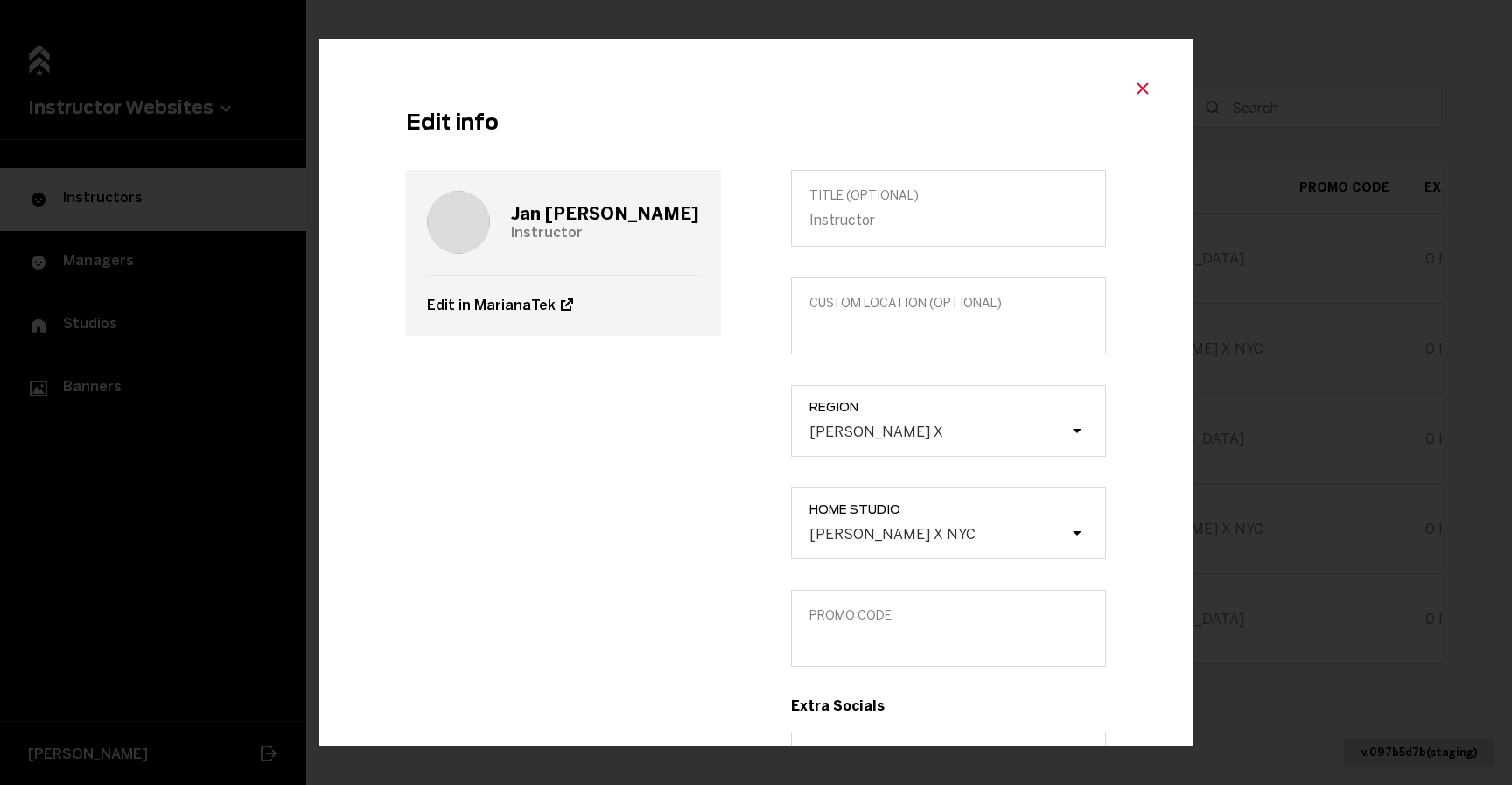
click at [1133, 88] on icon "Close modal" at bounding box center [1143, 89] width 21 height 21
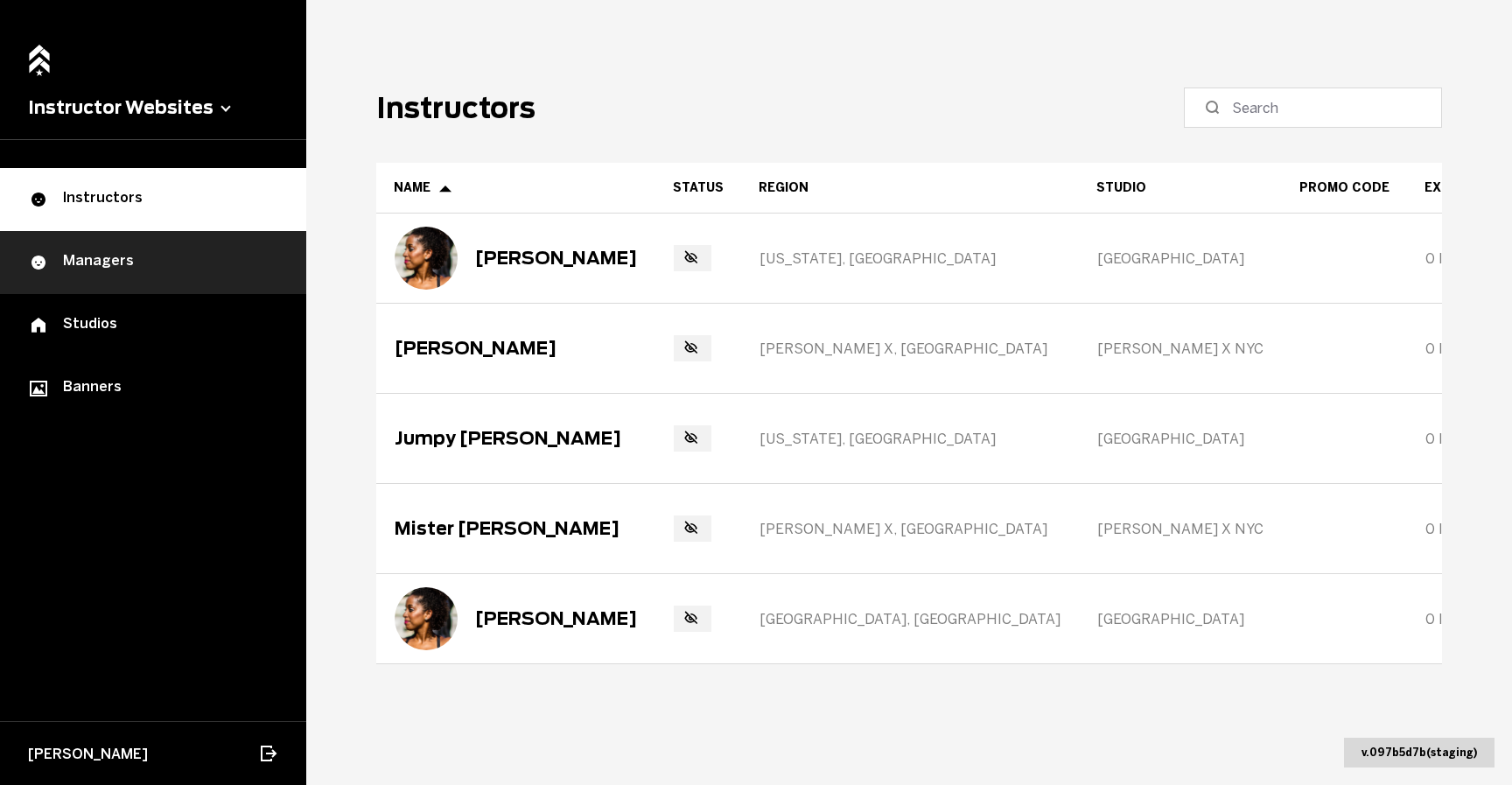
click at [186, 263] on div "Managers" at bounding box center [153, 262] width 250 height 21
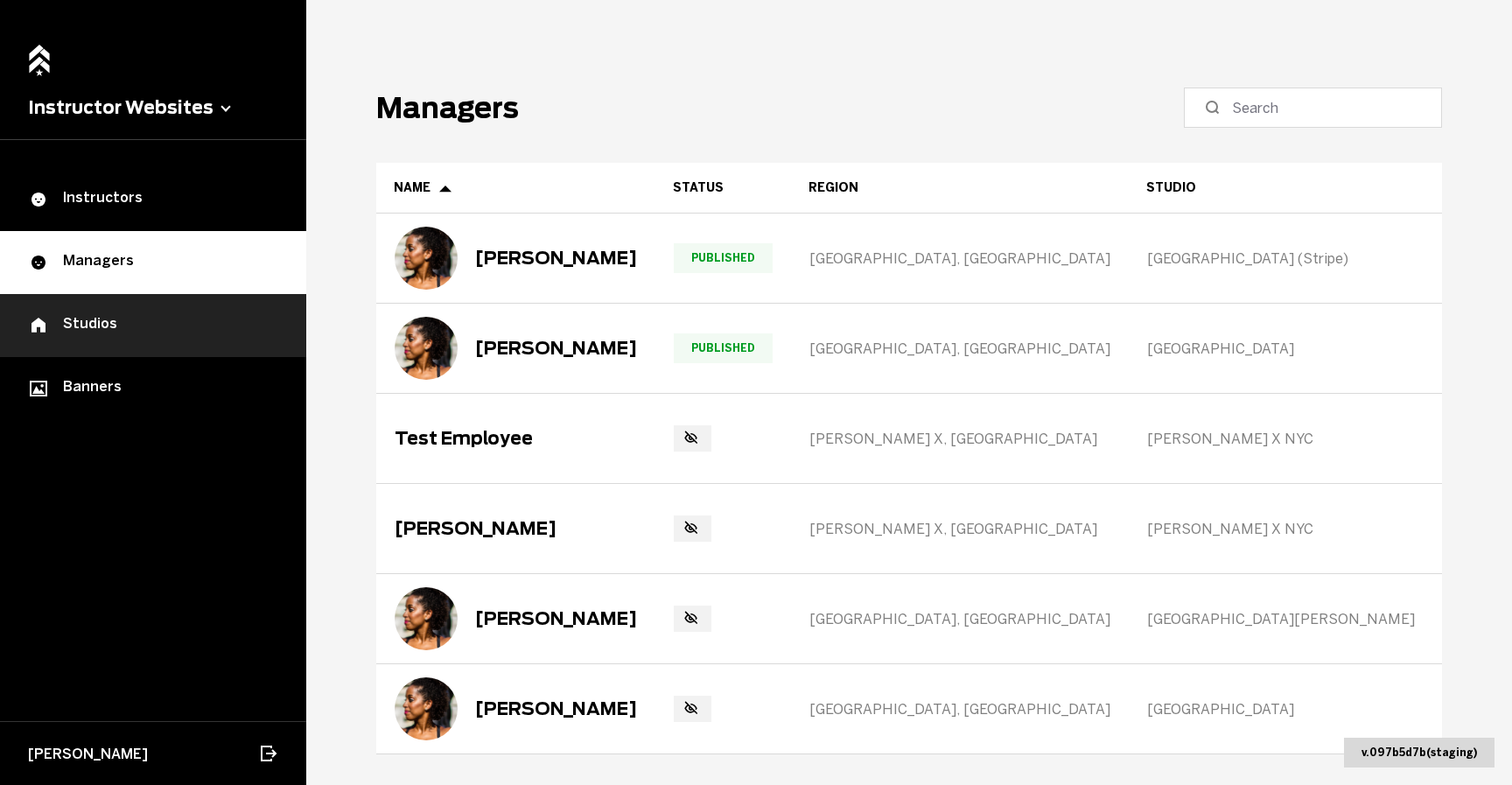
click at [195, 347] on link "Studios" at bounding box center [153, 326] width 306 height 63
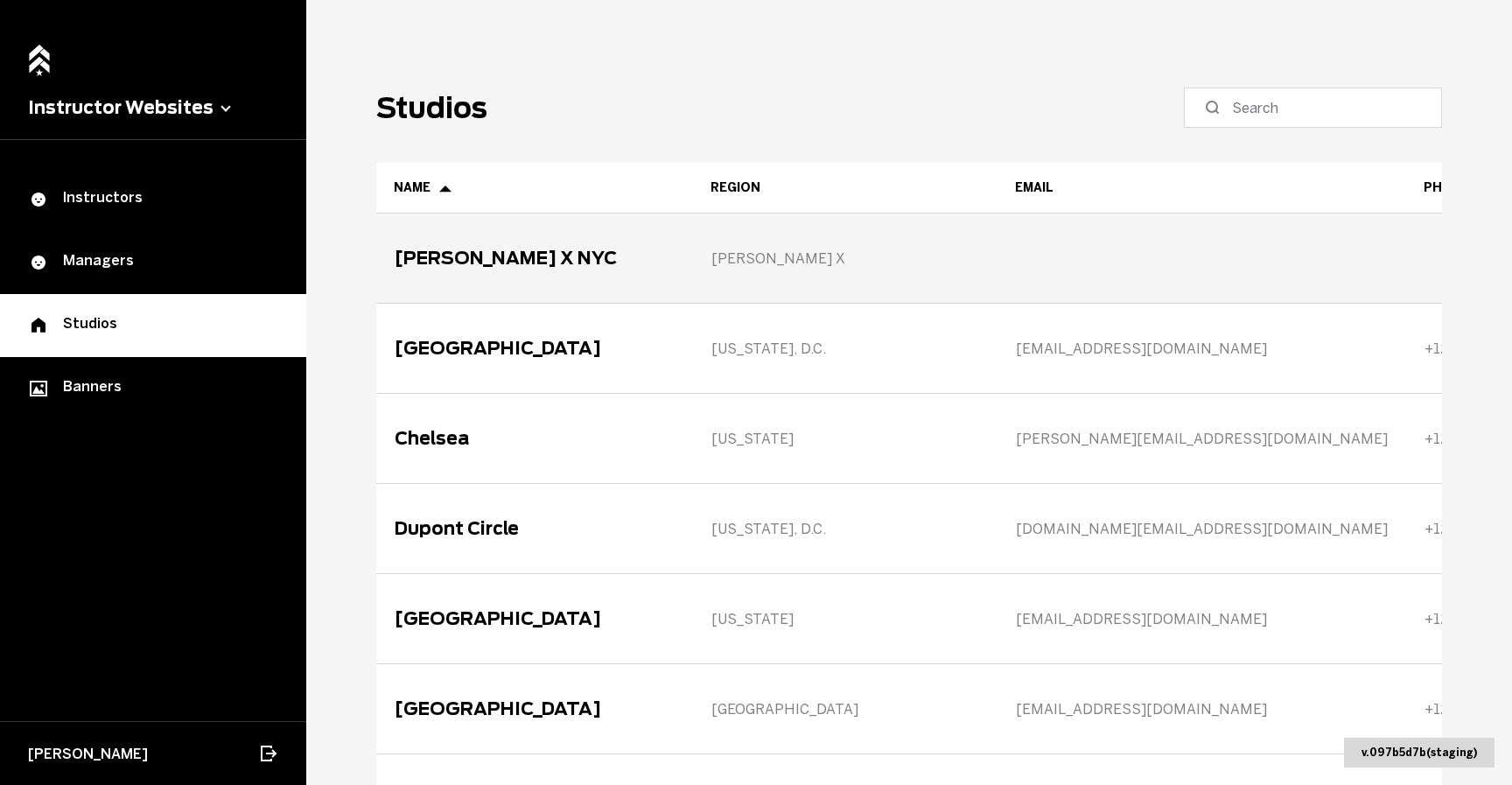
click at [694, 241] on div "[PERSON_NAME] X" at bounding box center [845, 258] width 303 height 87
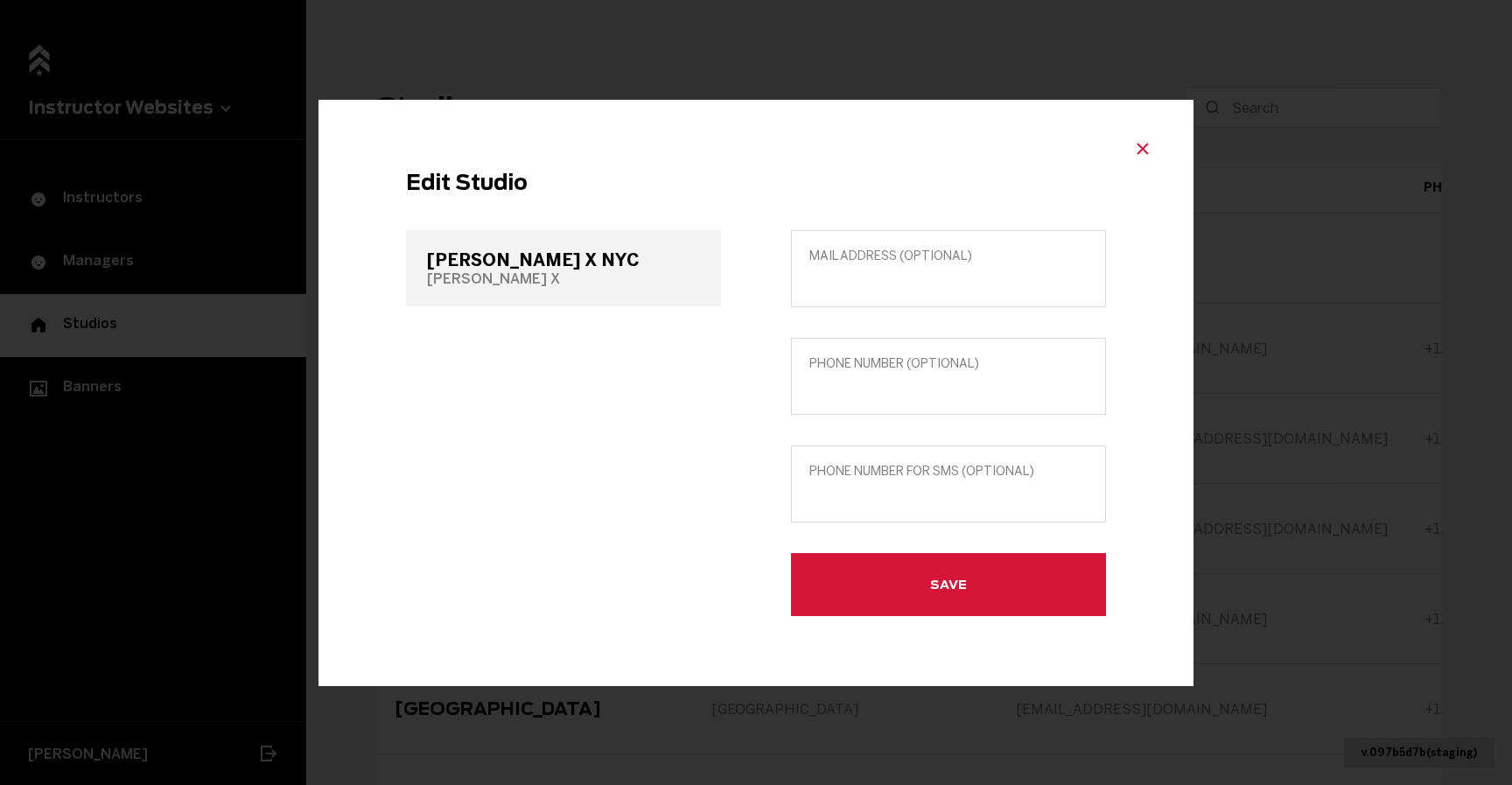
click at [1140, 142] on icon "Close modal" at bounding box center [1143, 148] width 21 height 21
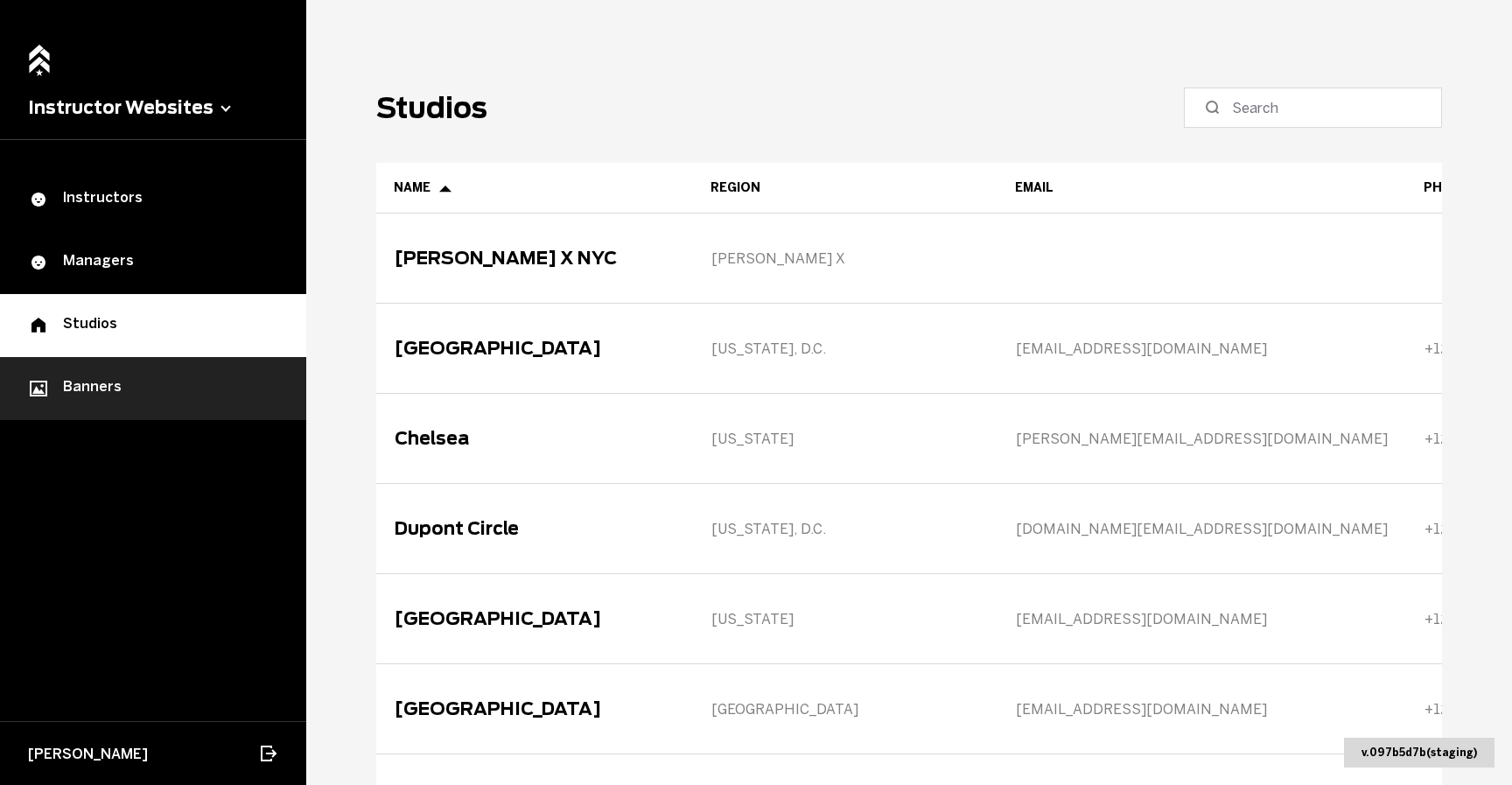
click at [281, 409] on link "Banners" at bounding box center [153, 388] width 306 height 63
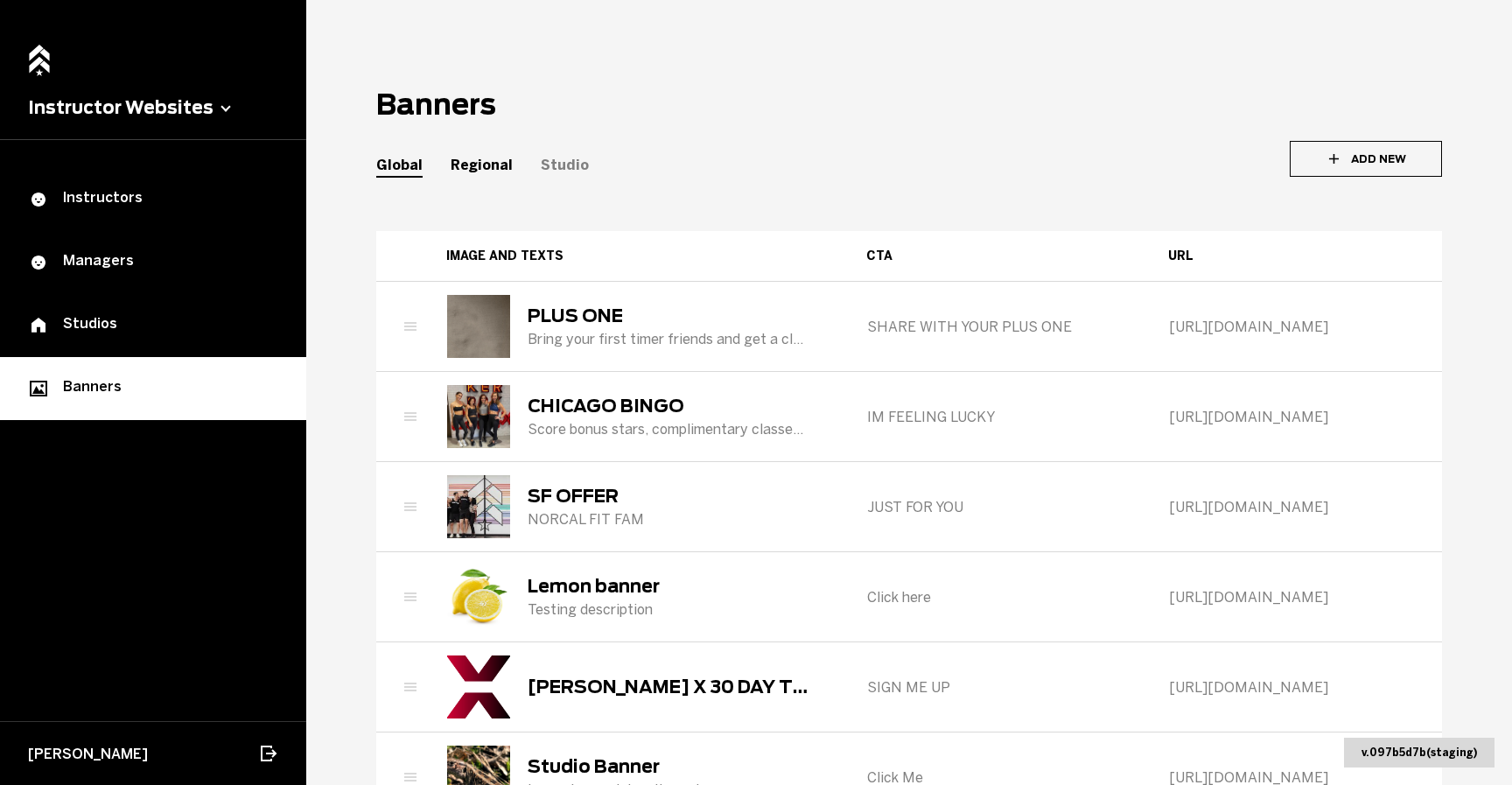
click at [502, 169] on div "Regional" at bounding box center [482, 165] width 63 height 17
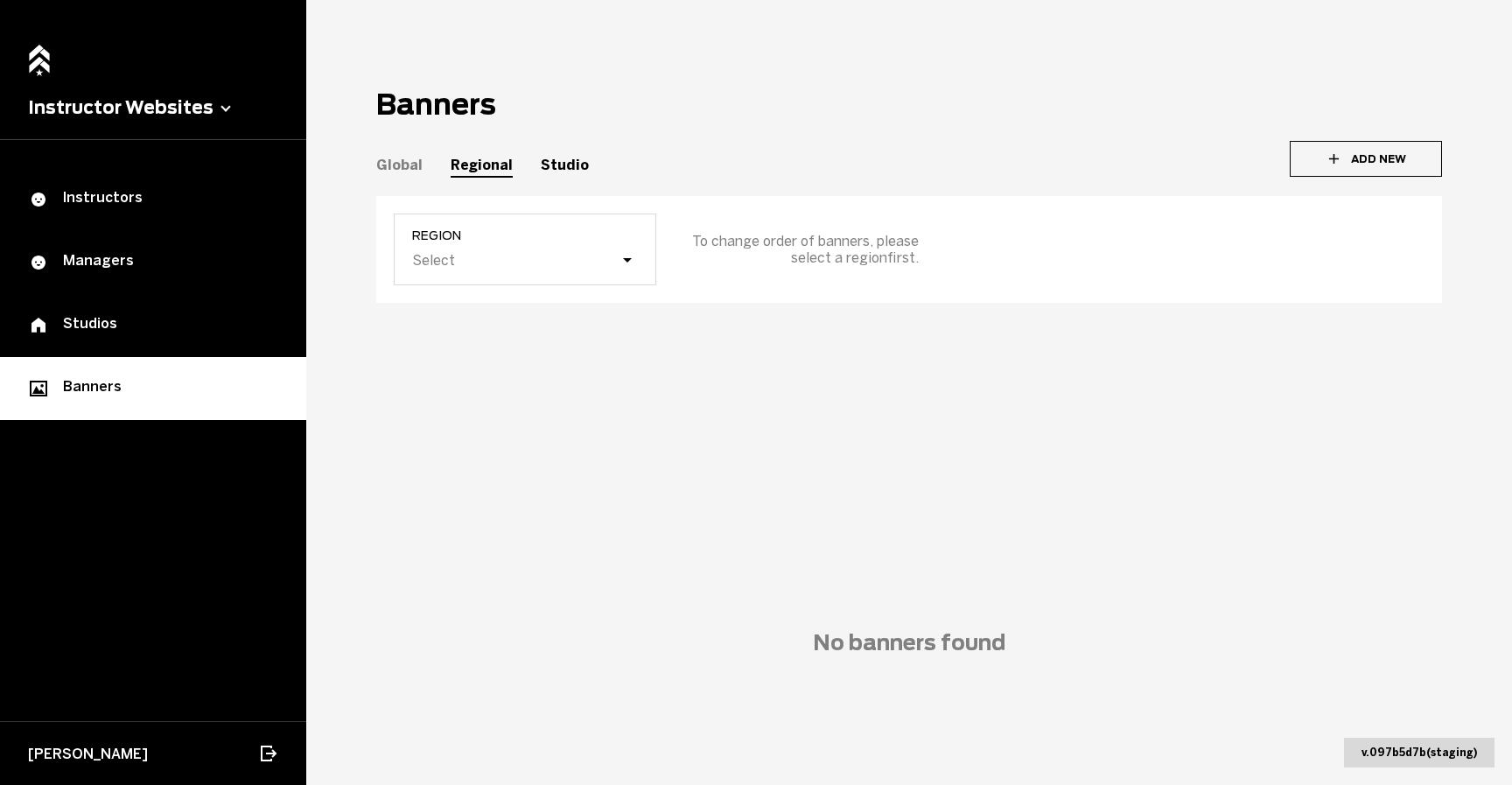
click at [559, 164] on div "Studio" at bounding box center [565, 165] width 48 height 17
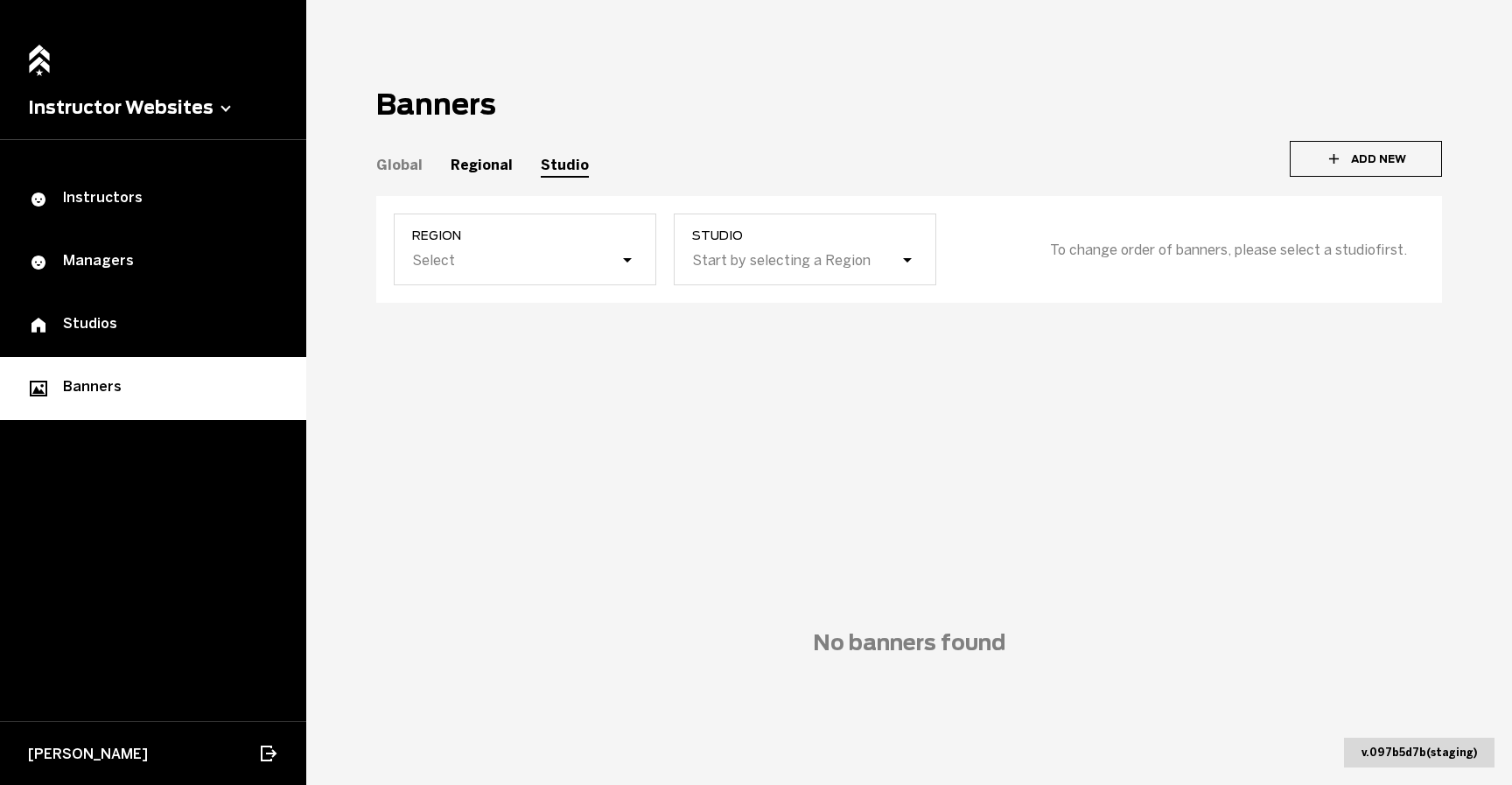
click at [452, 170] on div "Regional" at bounding box center [482, 165] width 63 height 17
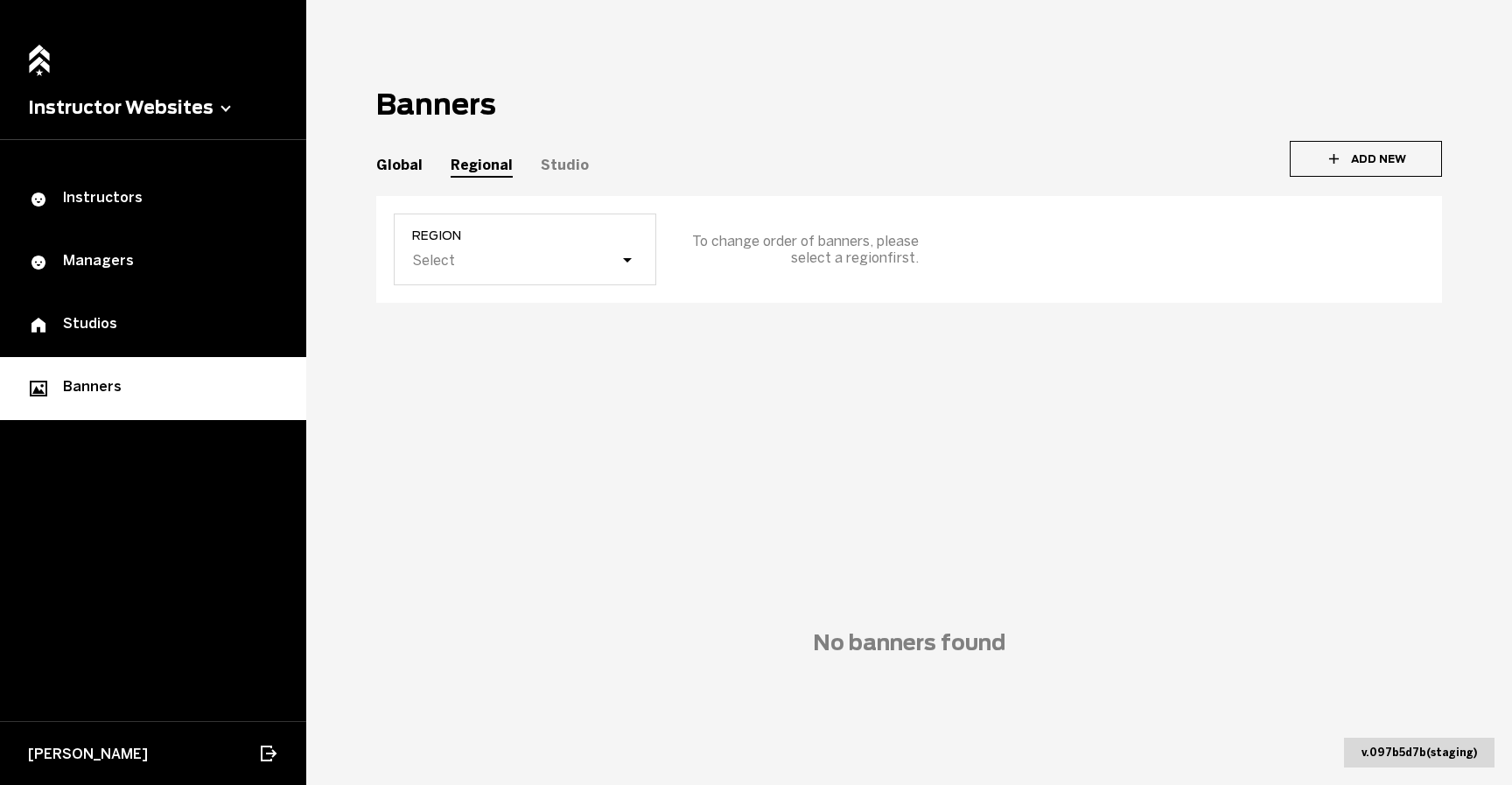
click at [386, 164] on div "Global" at bounding box center [399, 165] width 46 height 17
